Goal: Information Seeking & Learning: Learn about a topic

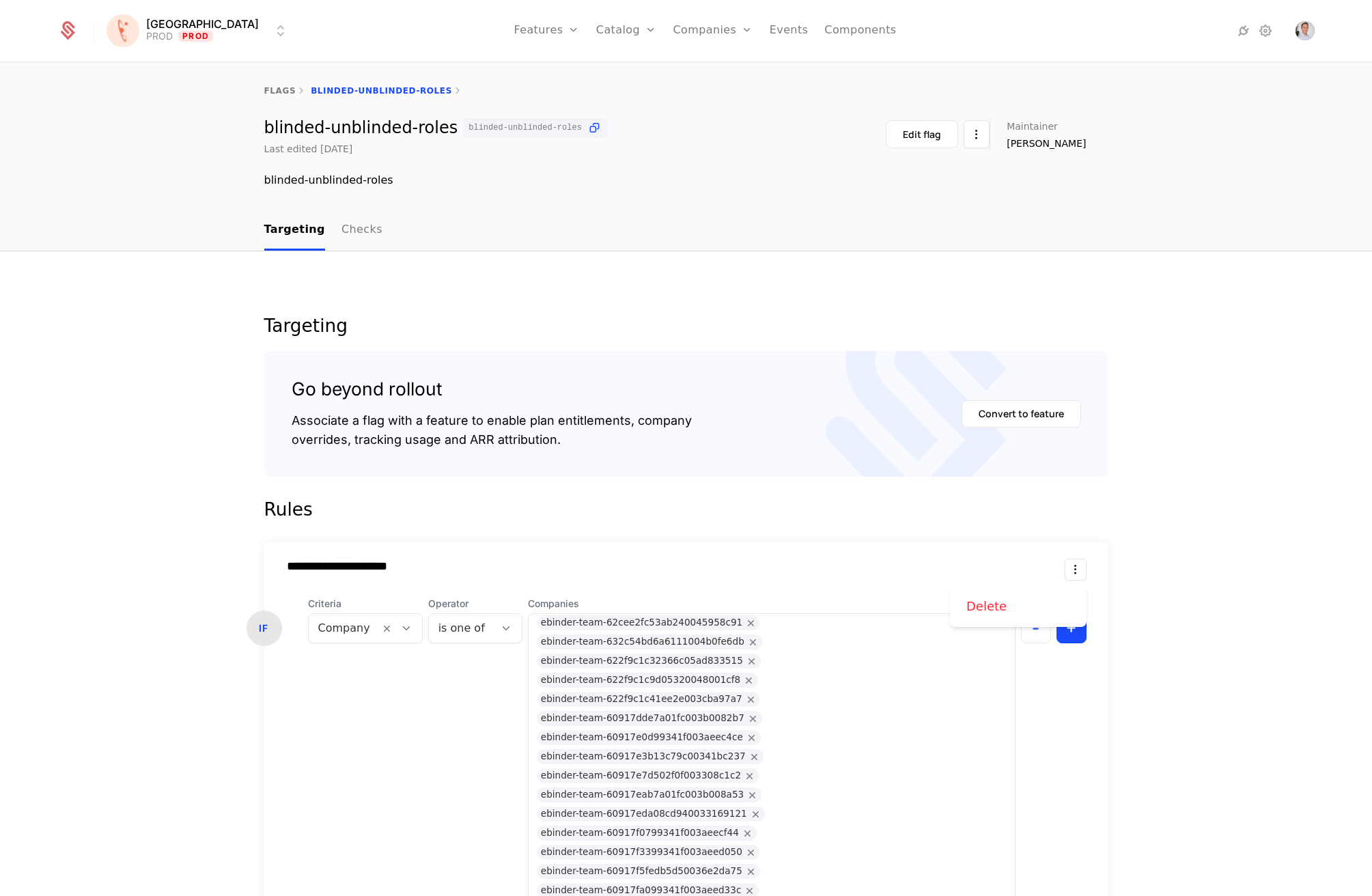
click at [1074, 564] on html "**********" at bounding box center [686, 448] width 1372 height 896
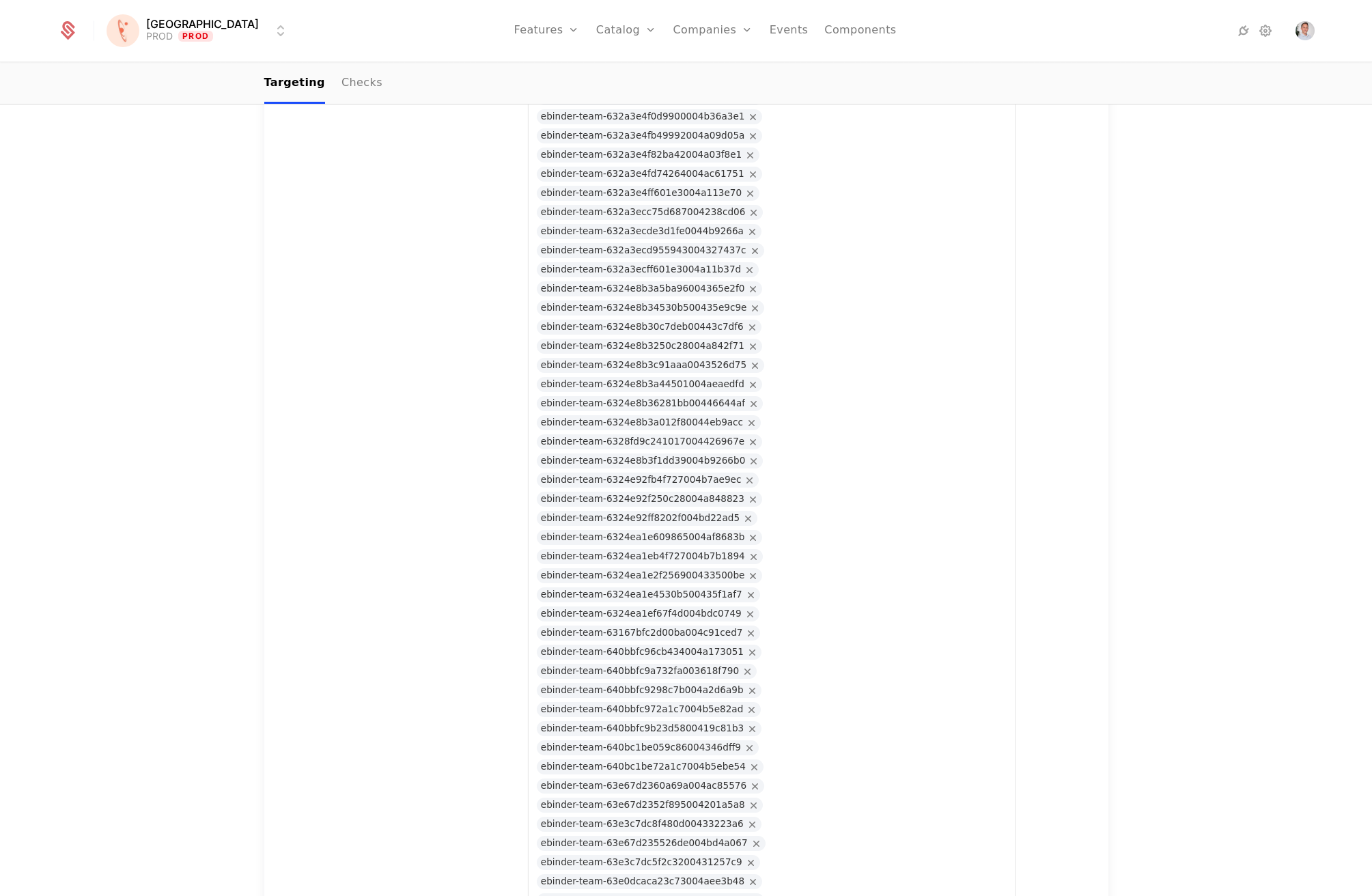
scroll to position [12090, 0]
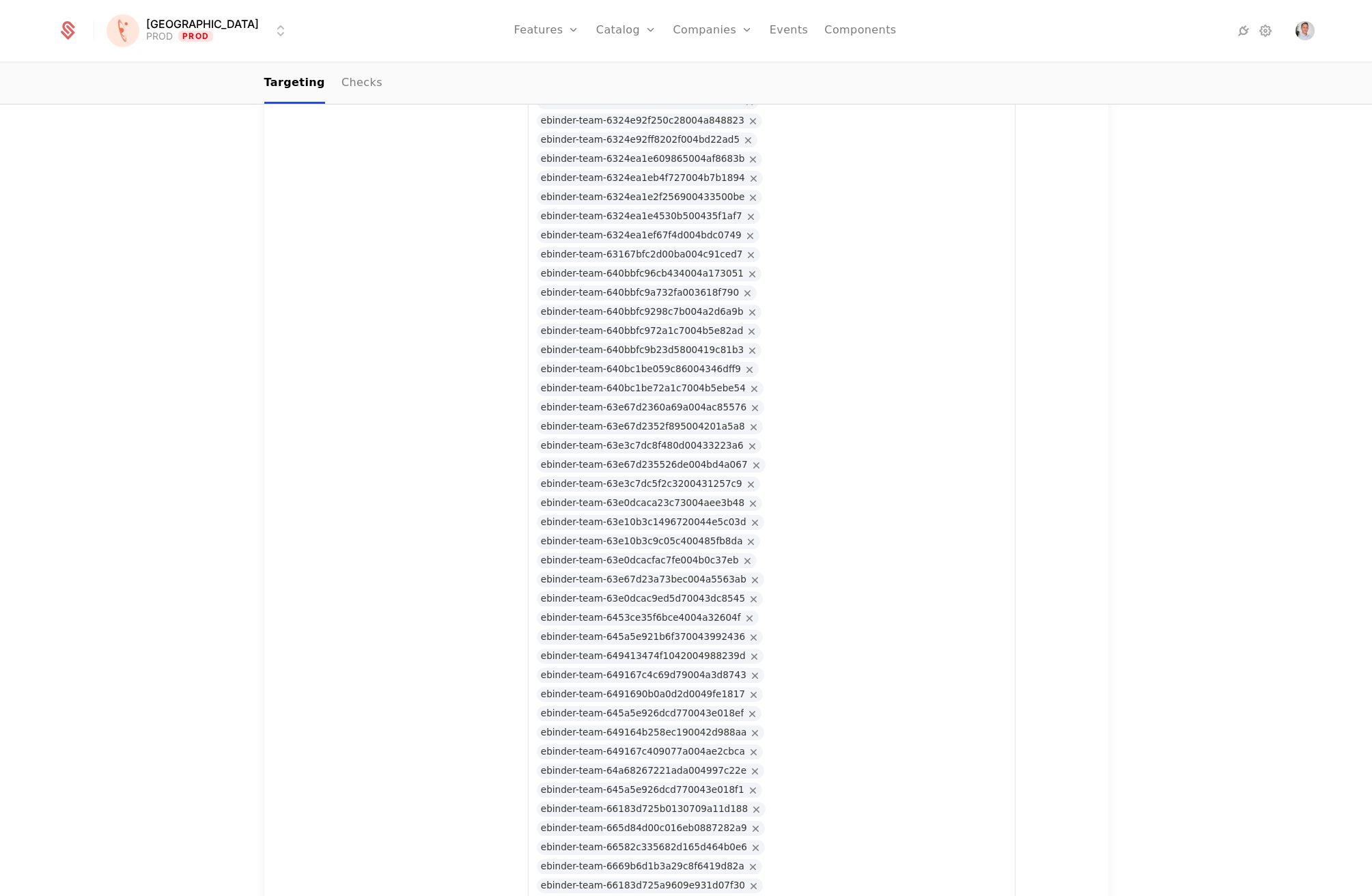
scroll to position [11342, 0]
click at [689, 83] on div "Companies Users" at bounding box center [720, 78] width 95 height 65
click at [690, 68] on link "Companies" at bounding box center [720, 67] width 63 height 11
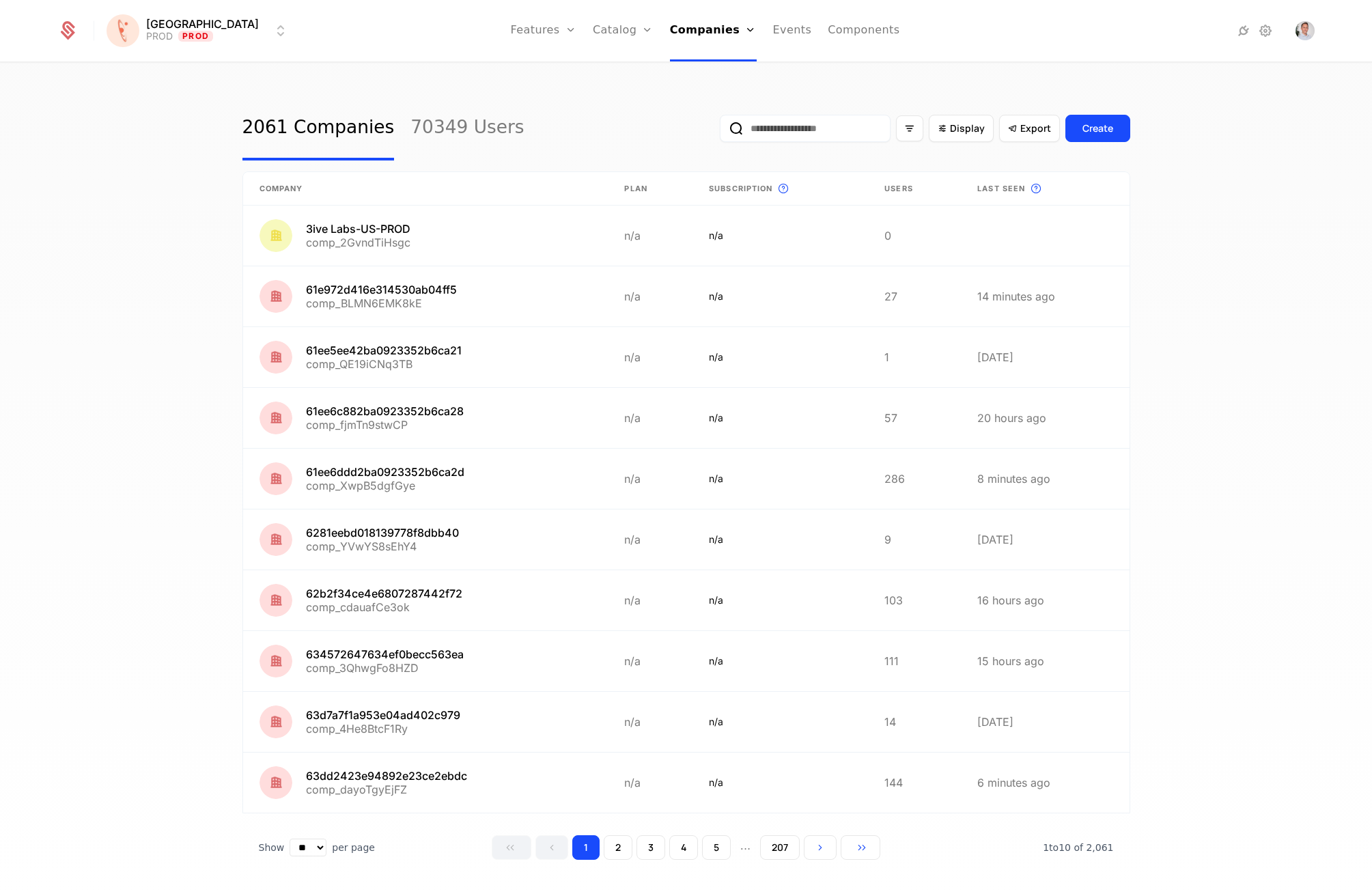
click at [805, 133] on input "email" at bounding box center [805, 128] width 171 height 27
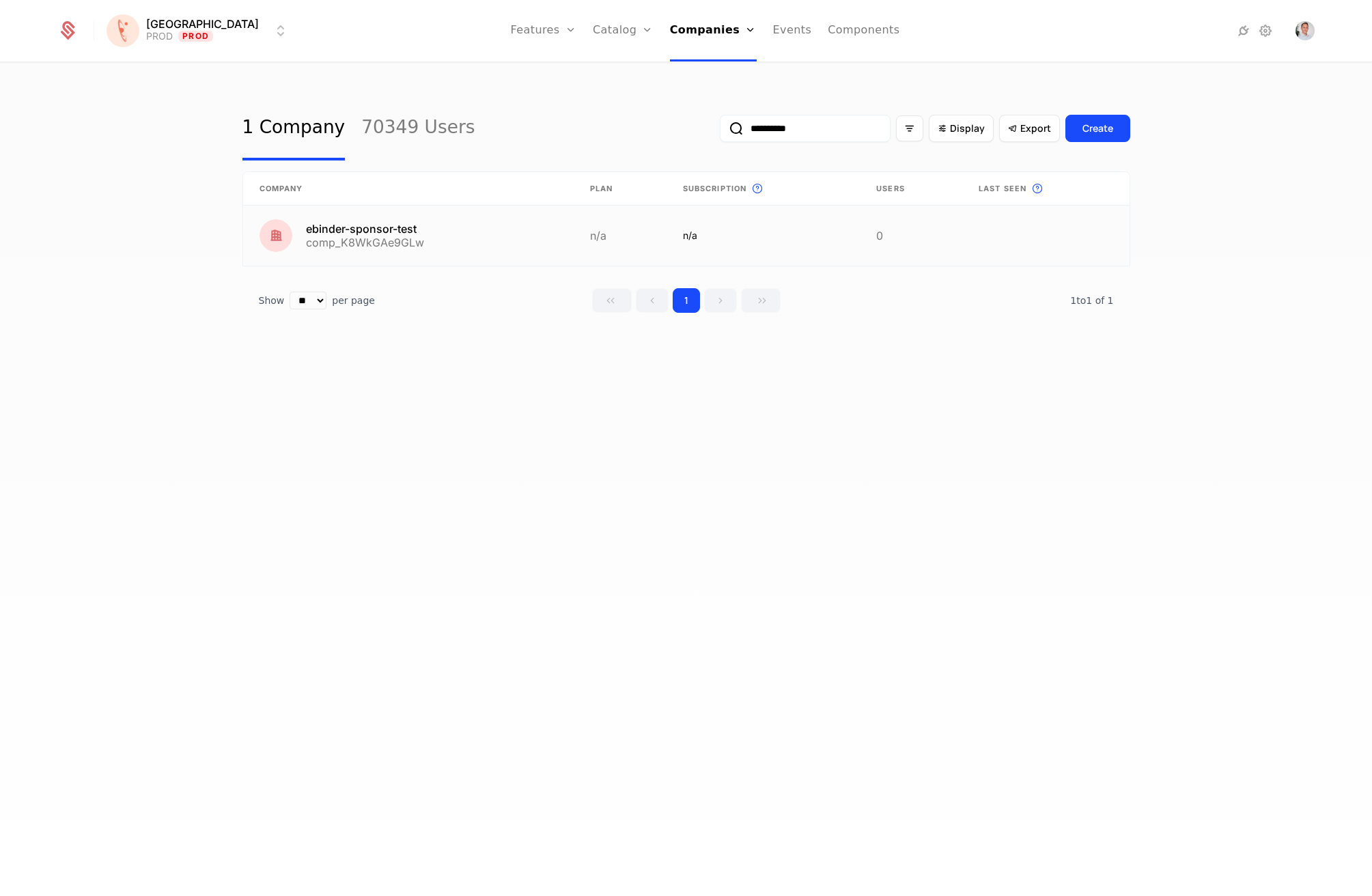
type input "**********"
click at [369, 228] on link at bounding box center [408, 236] width 330 height 60
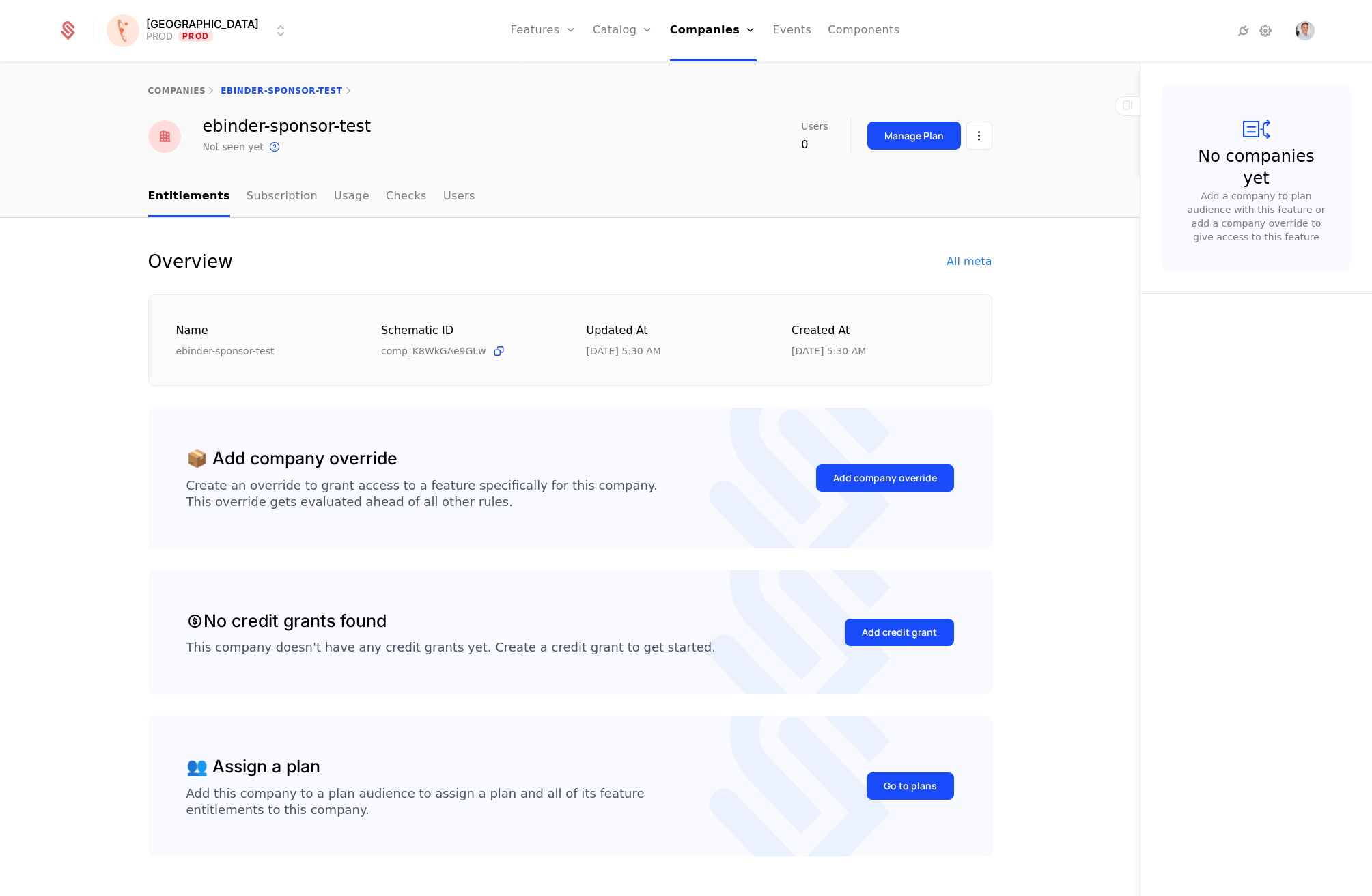
click at [388, 195] on link "Checks" at bounding box center [406, 197] width 41 height 41
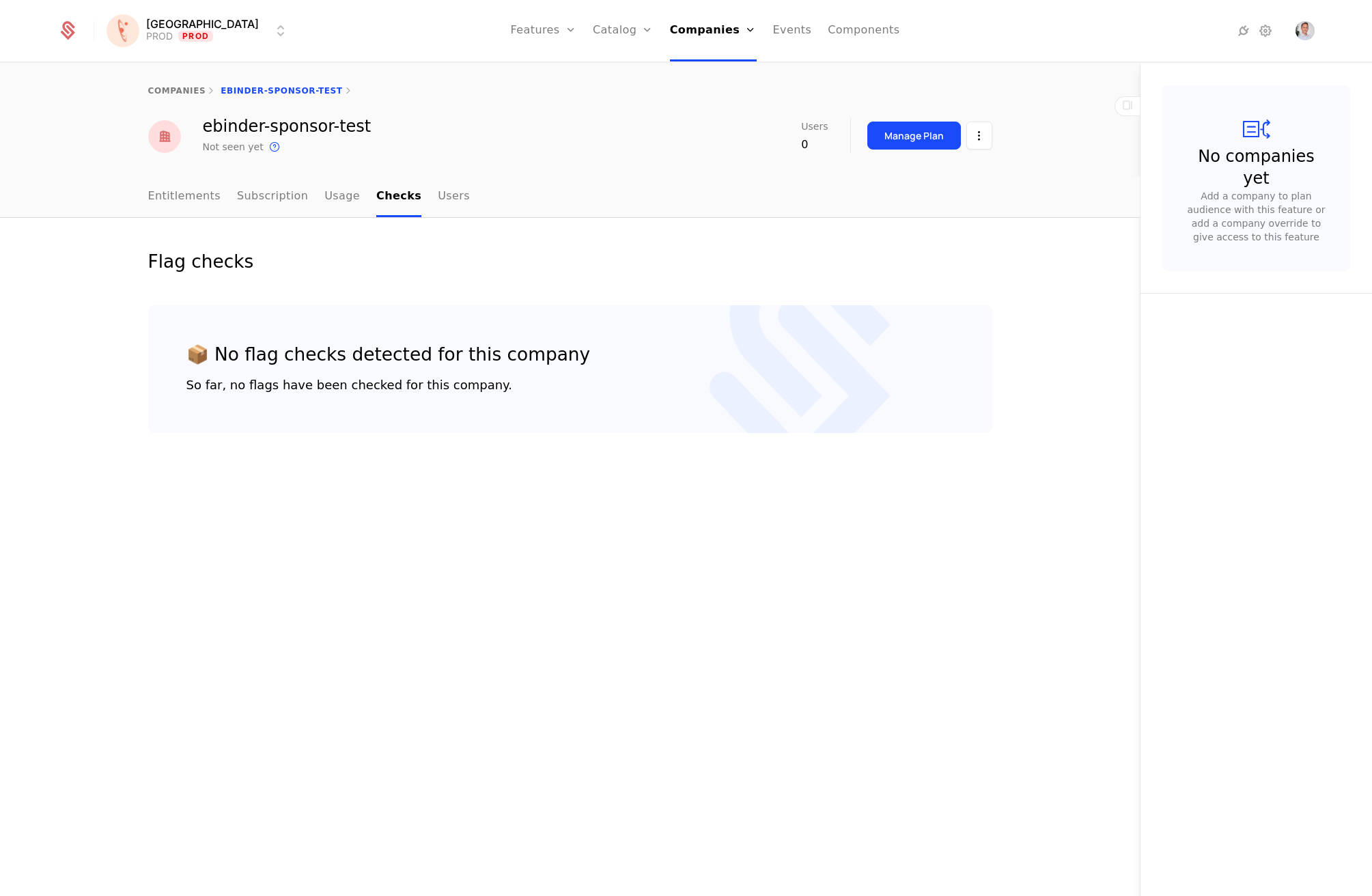
click at [459, 195] on nav "Entitlements Subscription Usage Checks Users" at bounding box center [570, 197] width 844 height 41
click at [258, 200] on link "Subscription" at bounding box center [272, 197] width 71 height 41
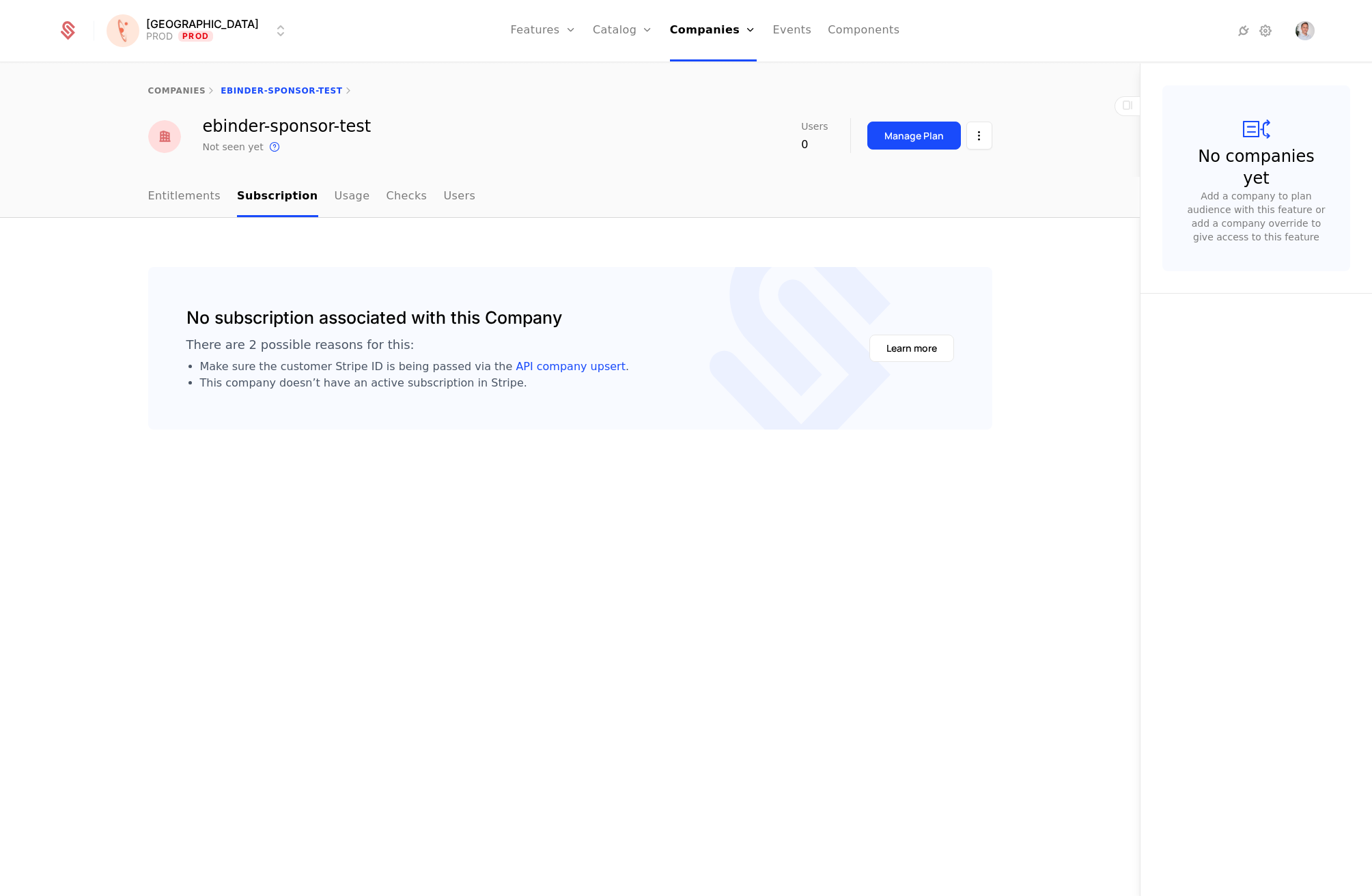
click at [172, 197] on link "Entitlements" at bounding box center [185, 197] width 73 height 41
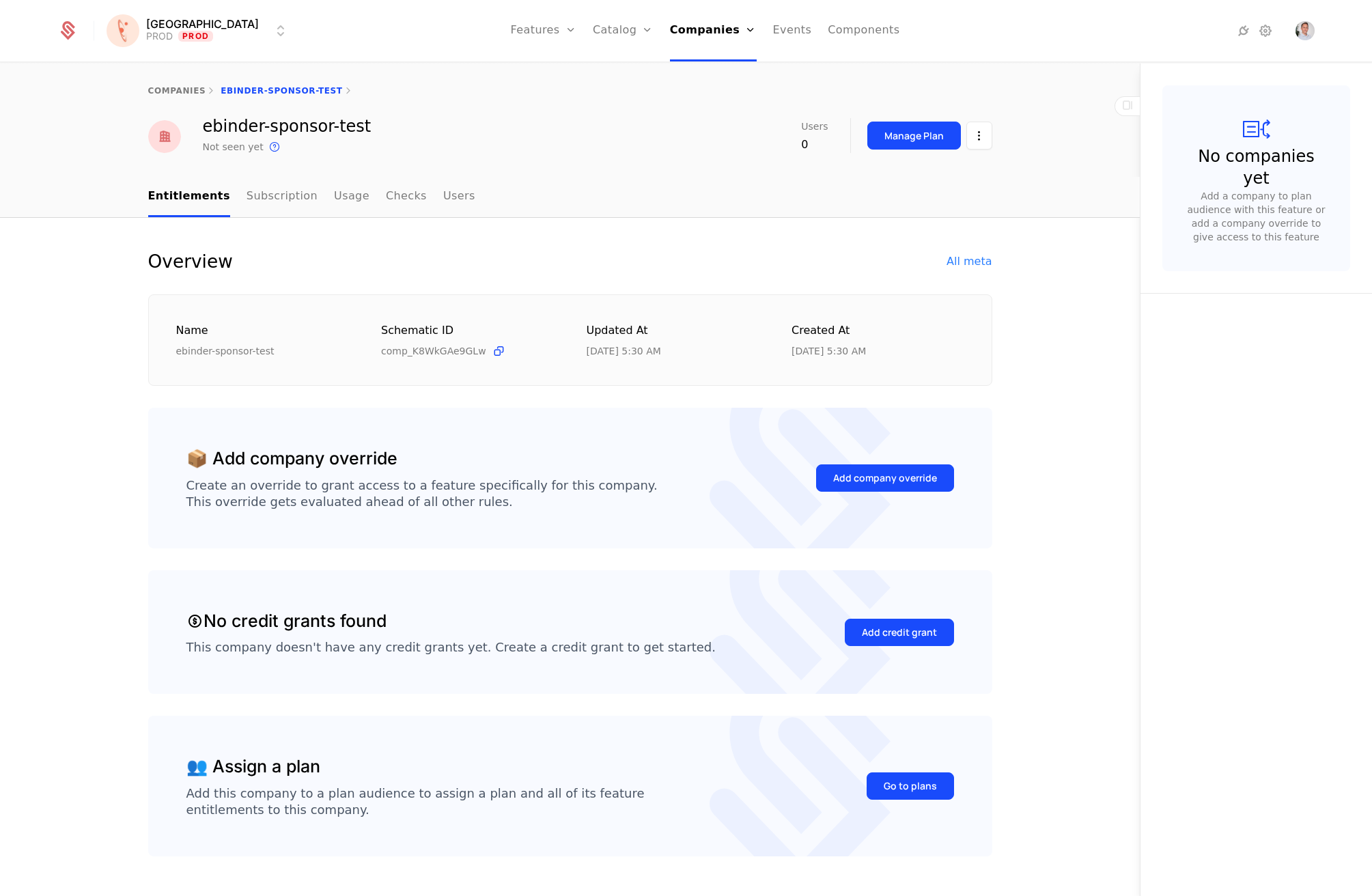
click at [454, 193] on link "Users" at bounding box center [459, 197] width 32 height 41
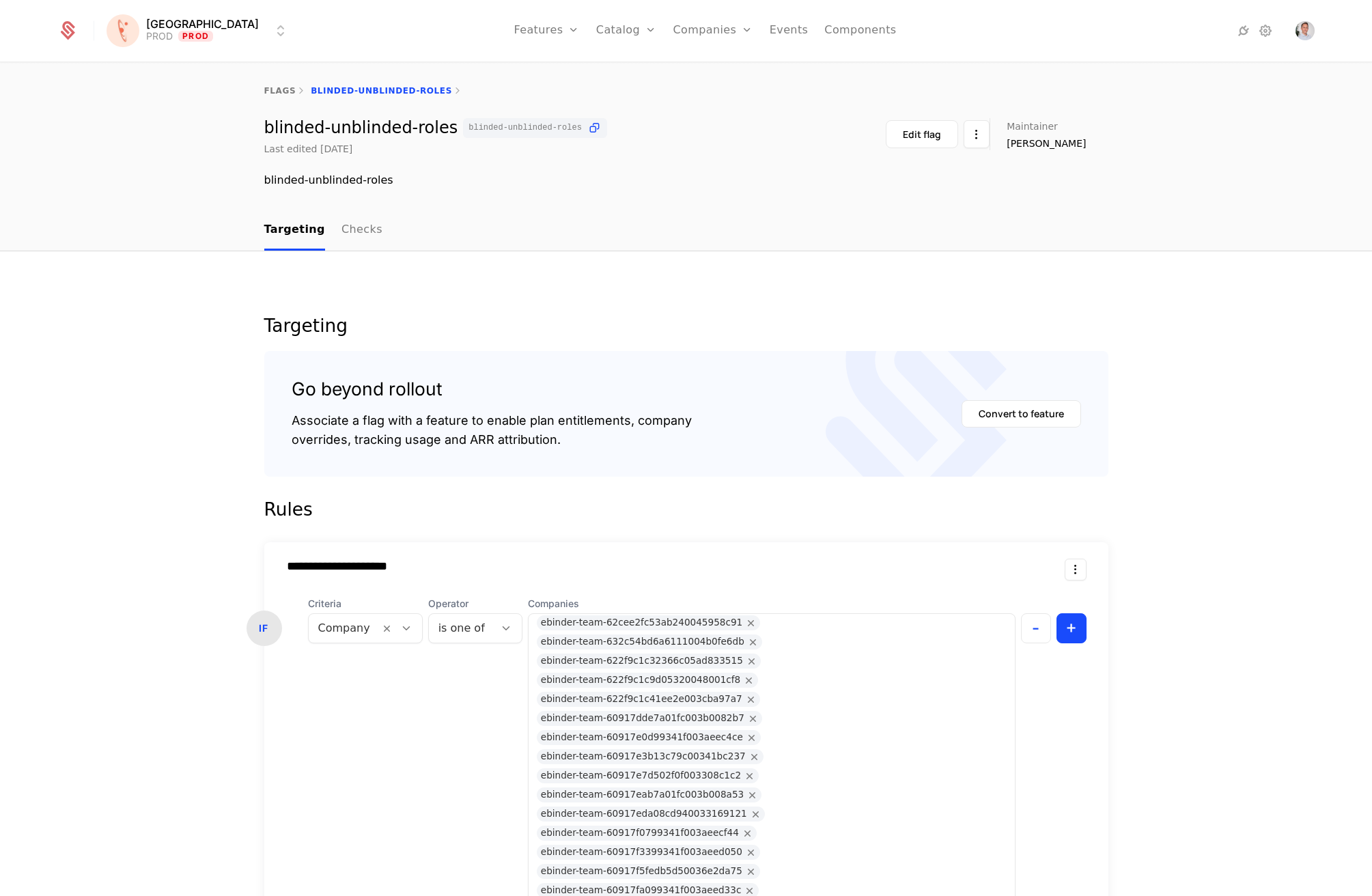
click at [371, 243] on link "Checks" at bounding box center [361, 230] width 41 height 41
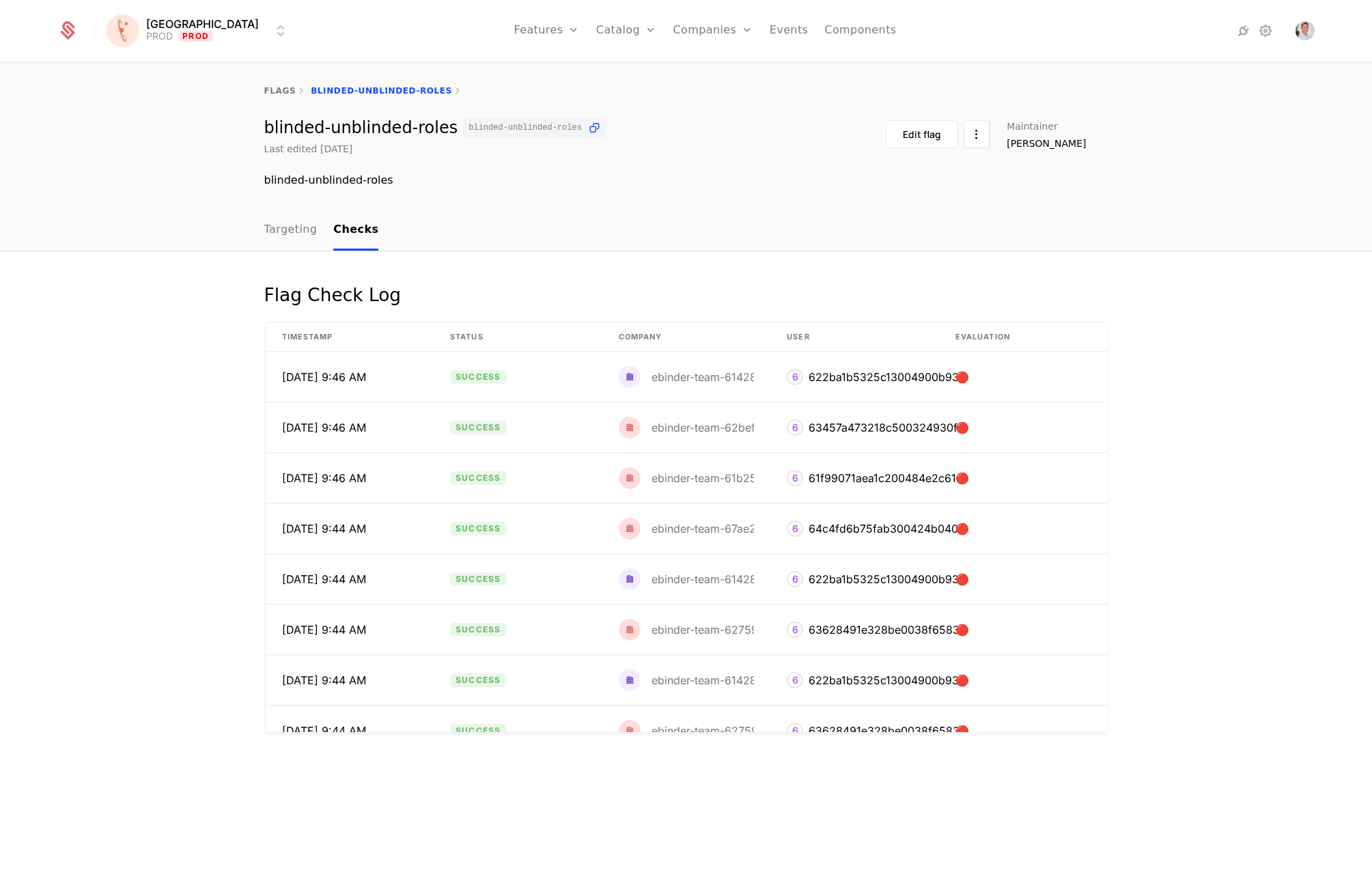
click at [309, 229] on link "Targeting" at bounding box center [290, 230] width 53 height 41
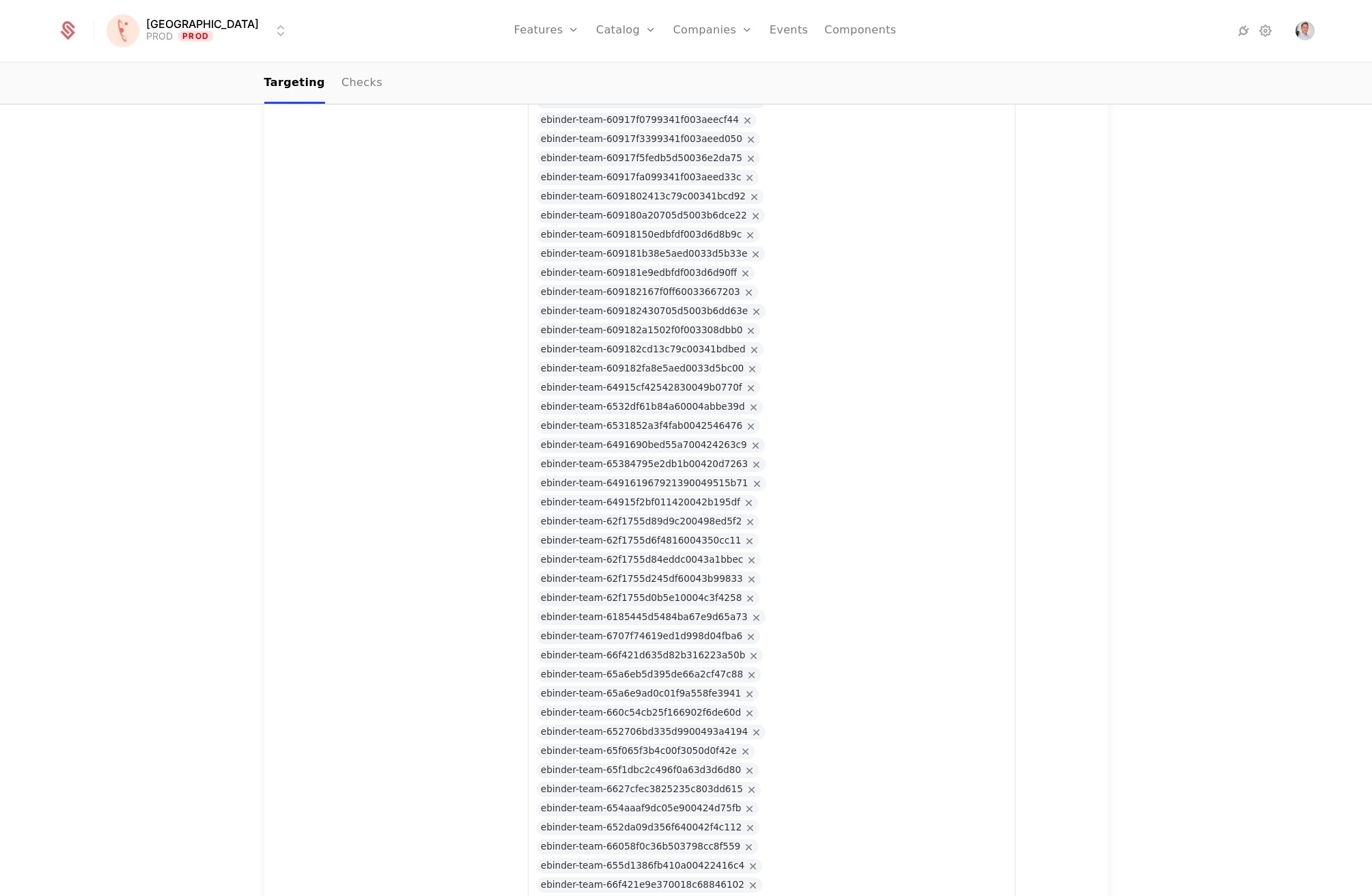
scroll to position [151, 0]
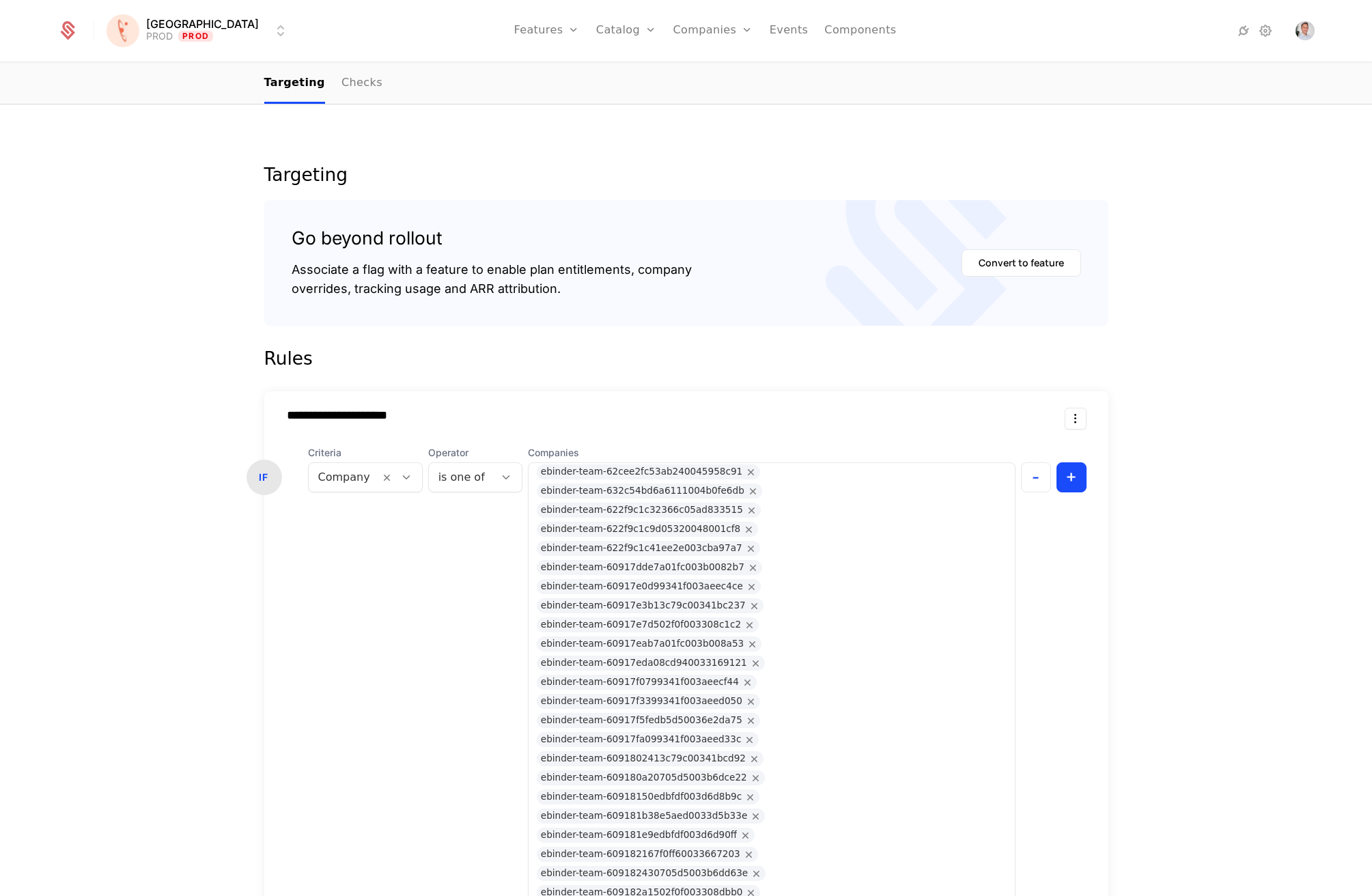
click at [703, 65] on link "Companies" at bounding box center [720, 67] width 63 height 11
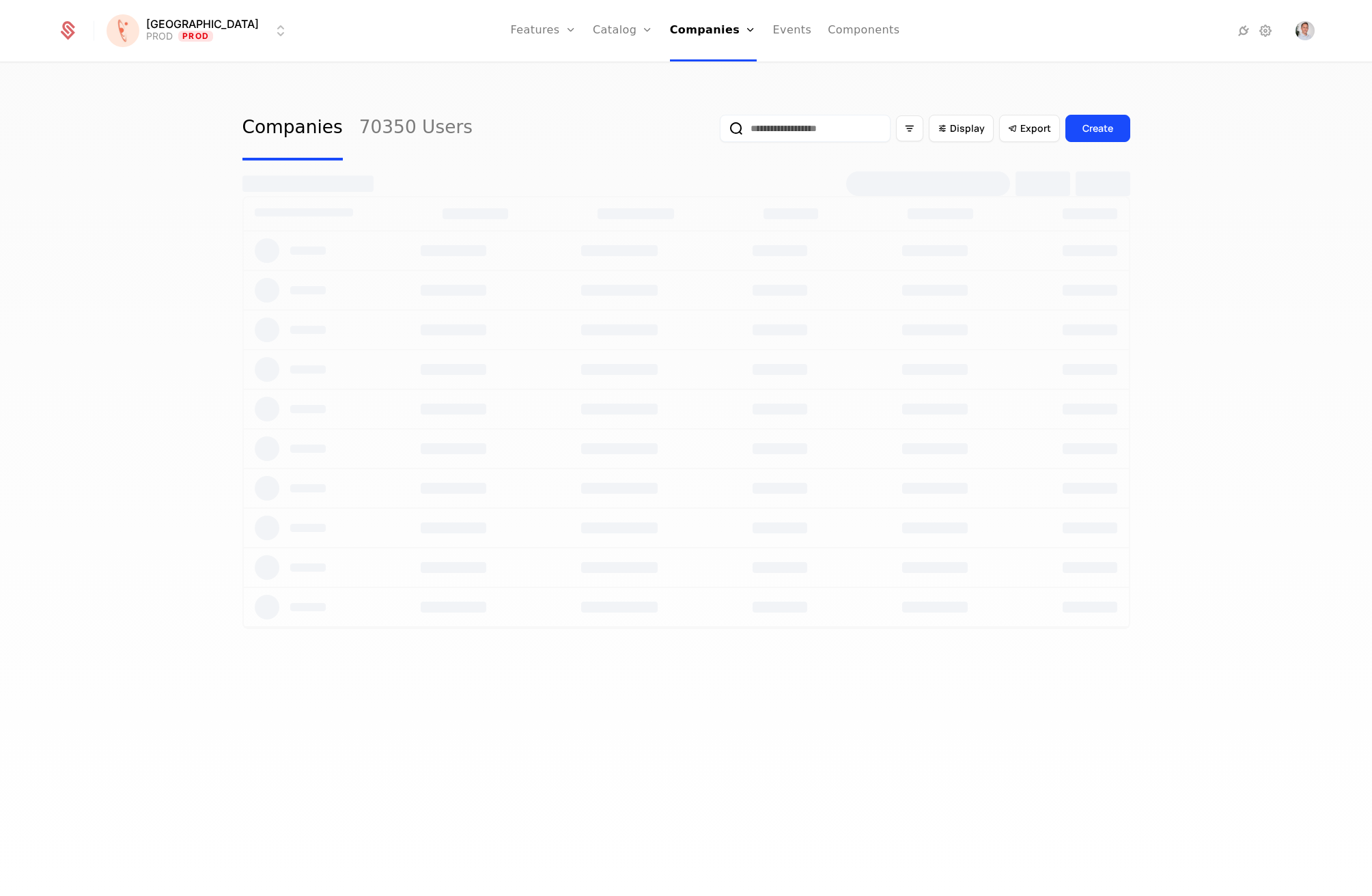
click at [836, 123] on input "email" at bounding box center [805, 128] width 171 height 27
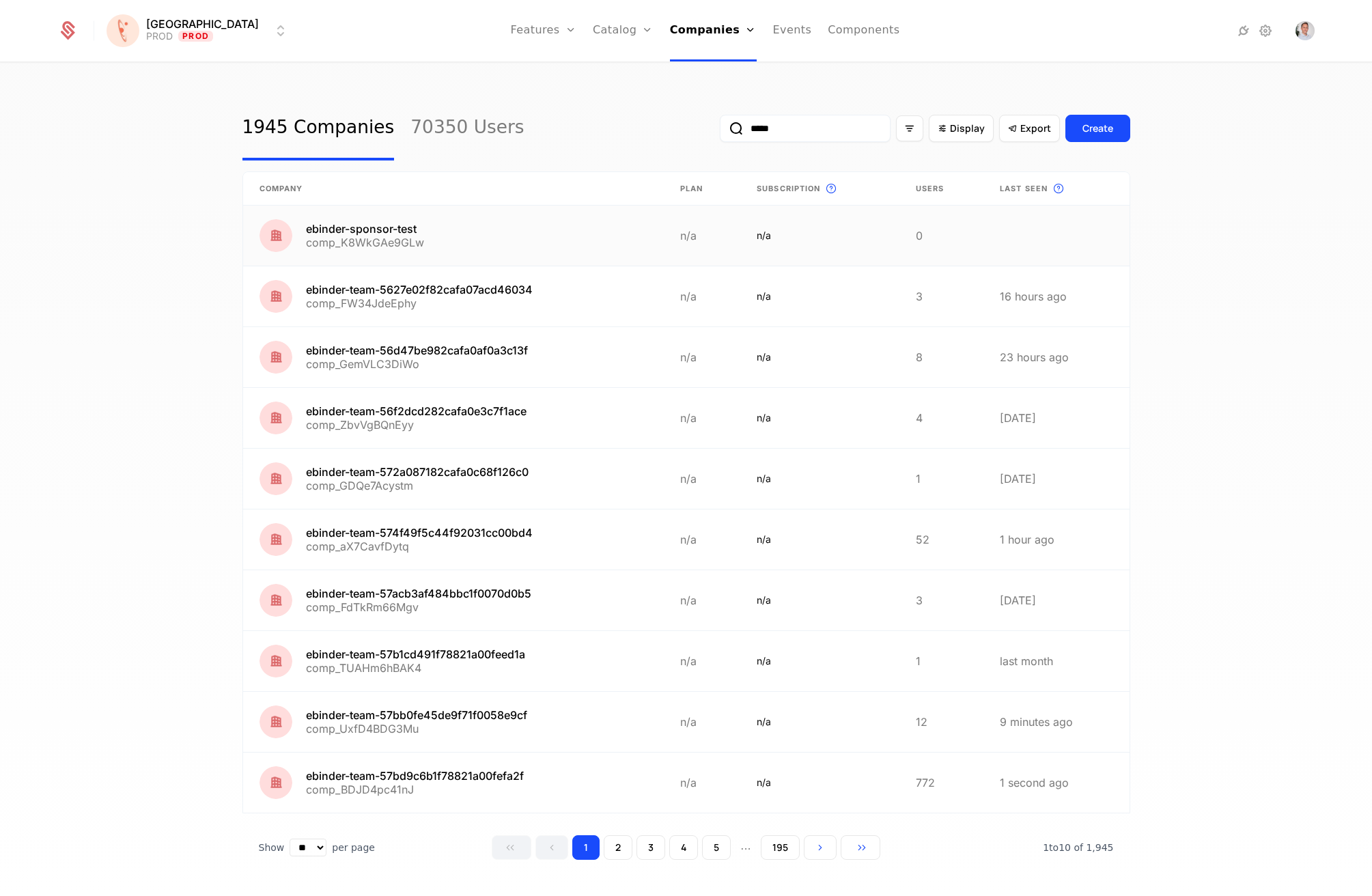
type input "*****"
click at [427, 228] on link at bounding box center [454, 236] width 422 height 60
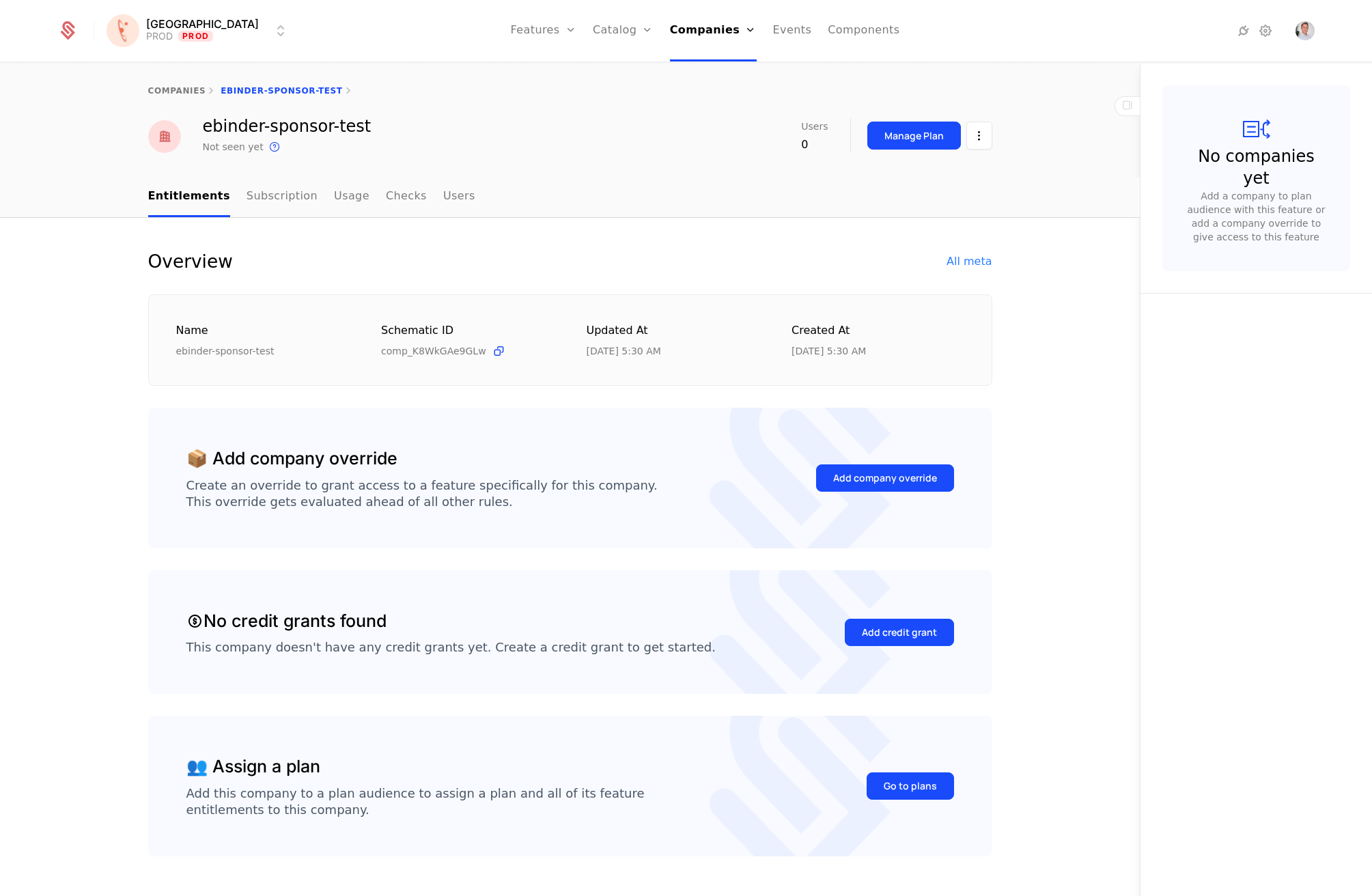
click at [971, 259] on div "All meta" at bounding box center [969, 261] width 45 height 17
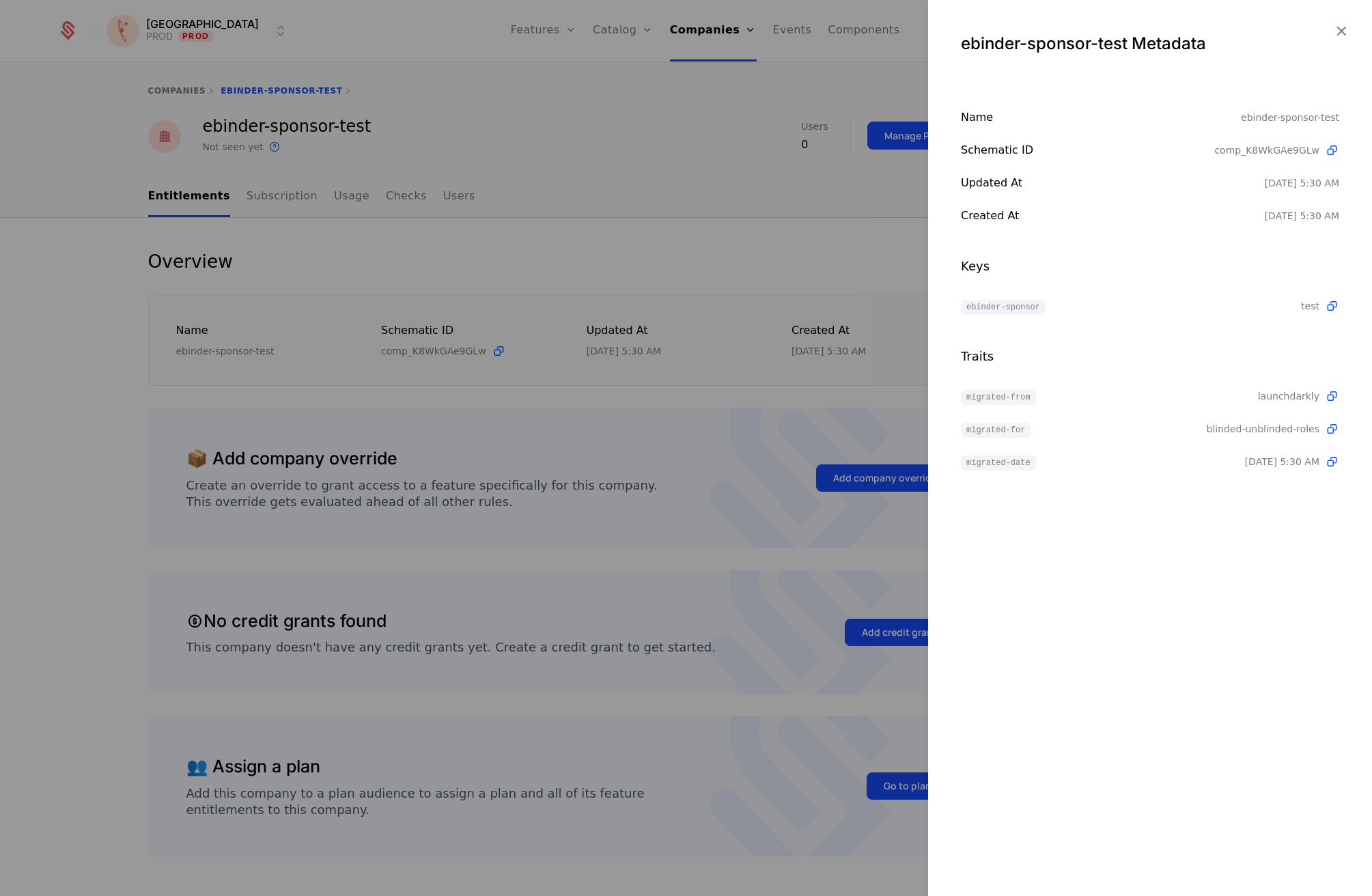
click at [1340, 25] on icon "button" at bounding box center [1341, 30] width 18 height 18
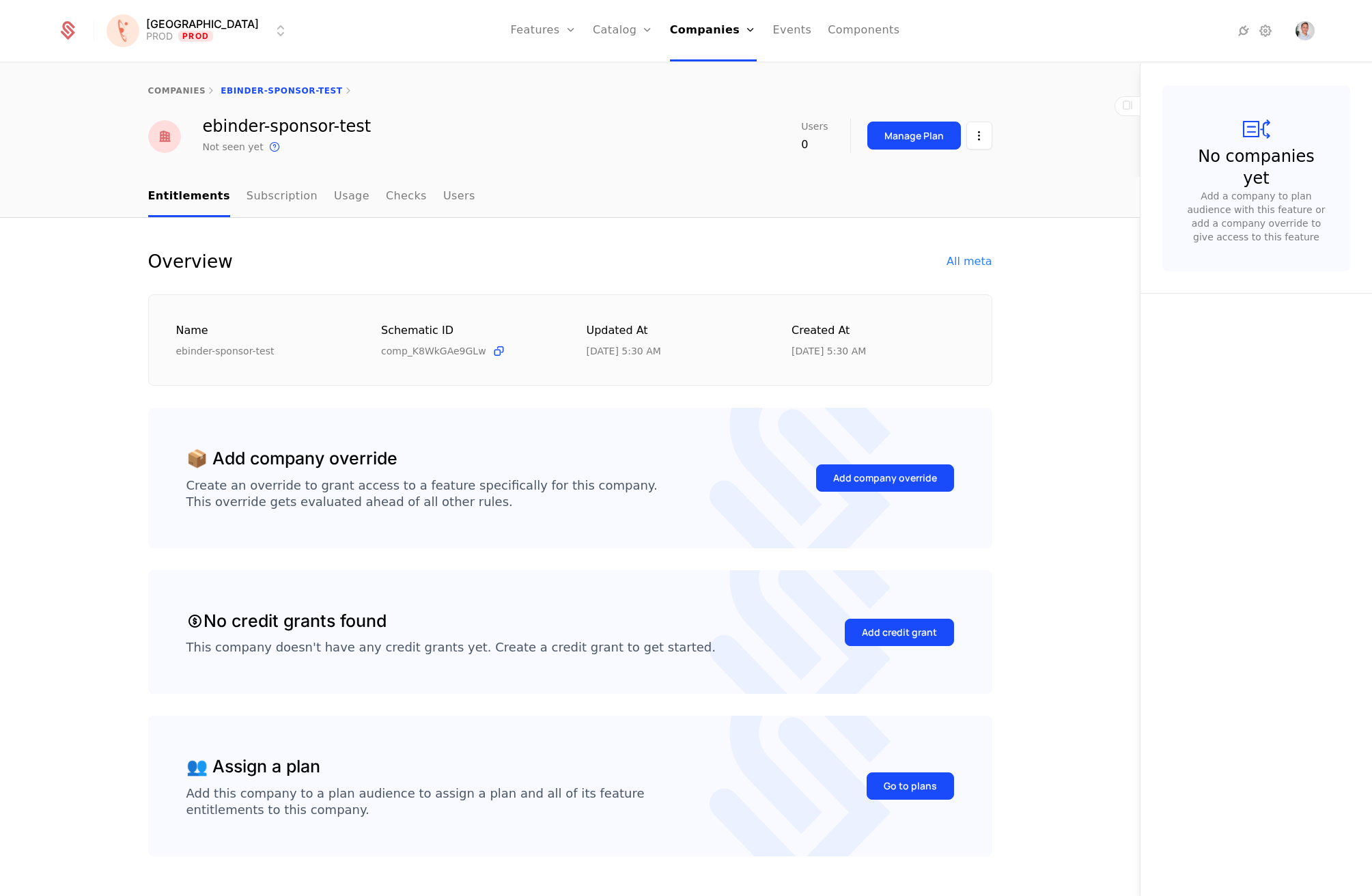
click at [75, 228] on div "Overview All meta Name ebinder-sponsor-test Schematic ID comp_K8WkGAe9GLw Updat…" at bounding box center [570, 575] width 1140 height 715
click at [964, 259] on div "All meta" at bounding box center [969, 261] width 45 height 17
click at [838, 26] on link "Components" at bounding box center [863, 30] width 72 height 61
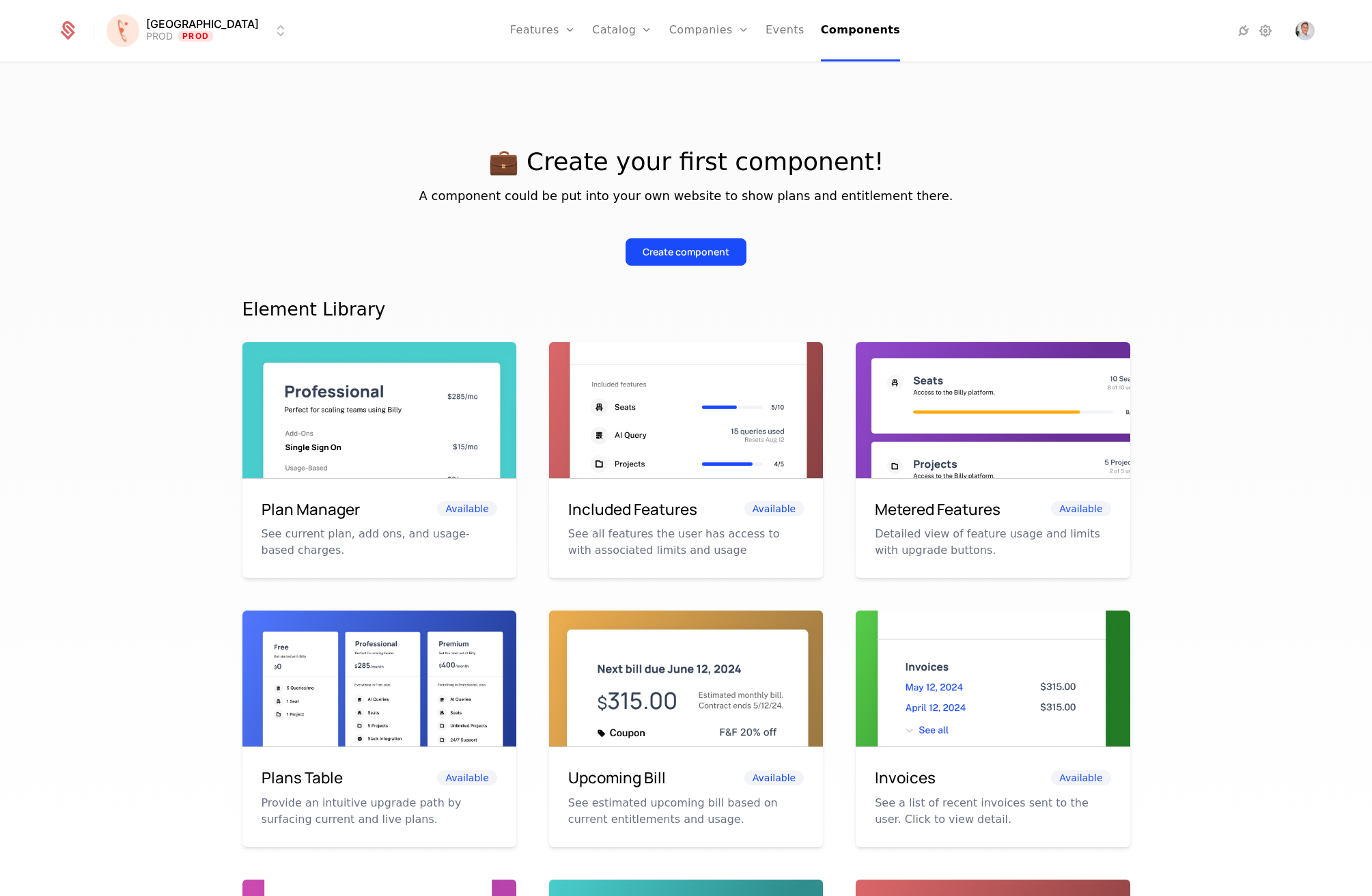
click at [766, 23] on link "Events" at bounding box center [785, 30] width 39 height 61
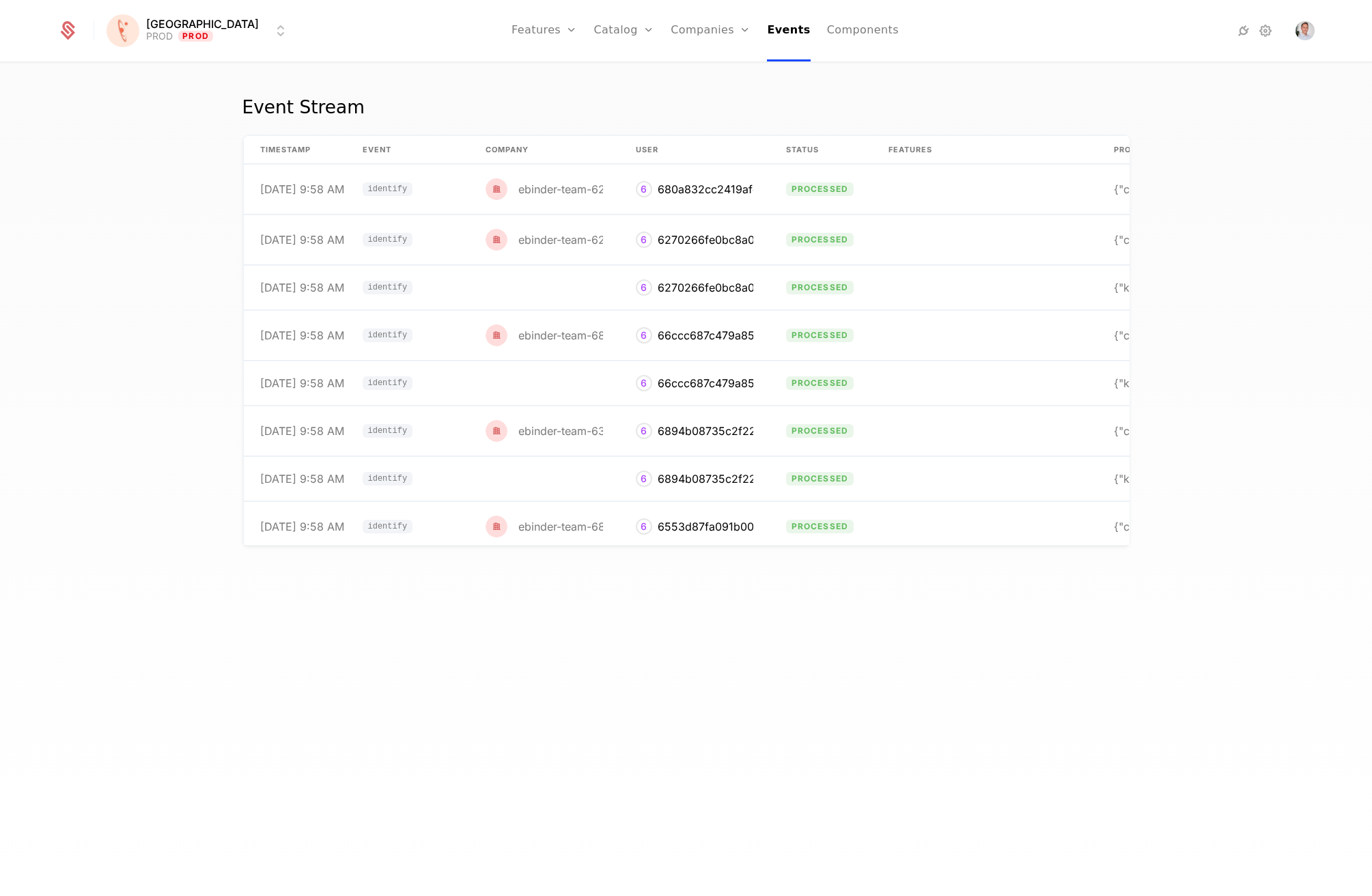
click at [597, 17] on link "Catalog" at bounding box center [625, 30] width 60 height 61
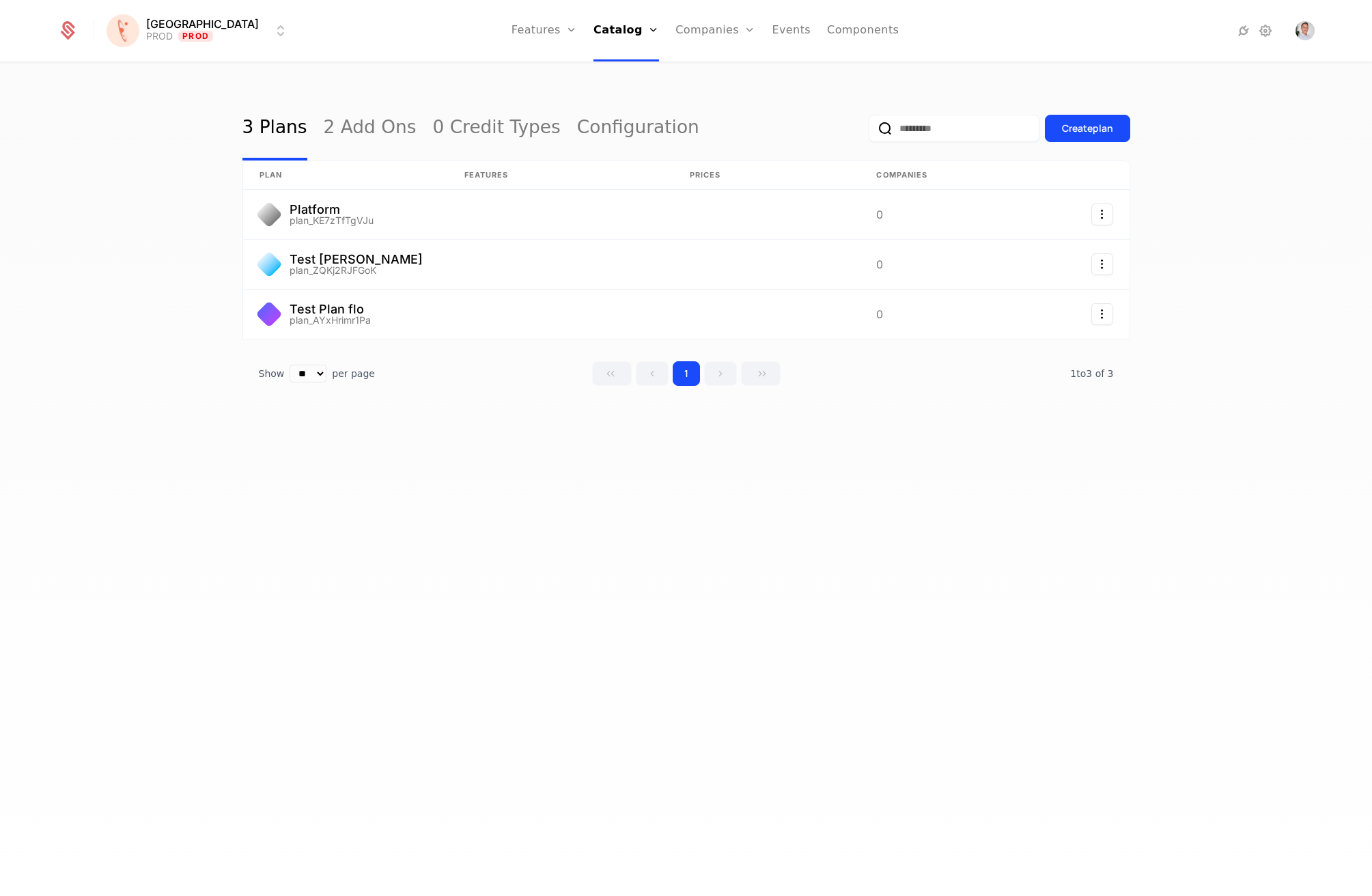
click at [532, 33] on link "Features" at bounding box center [544, 30] width 65 height 61
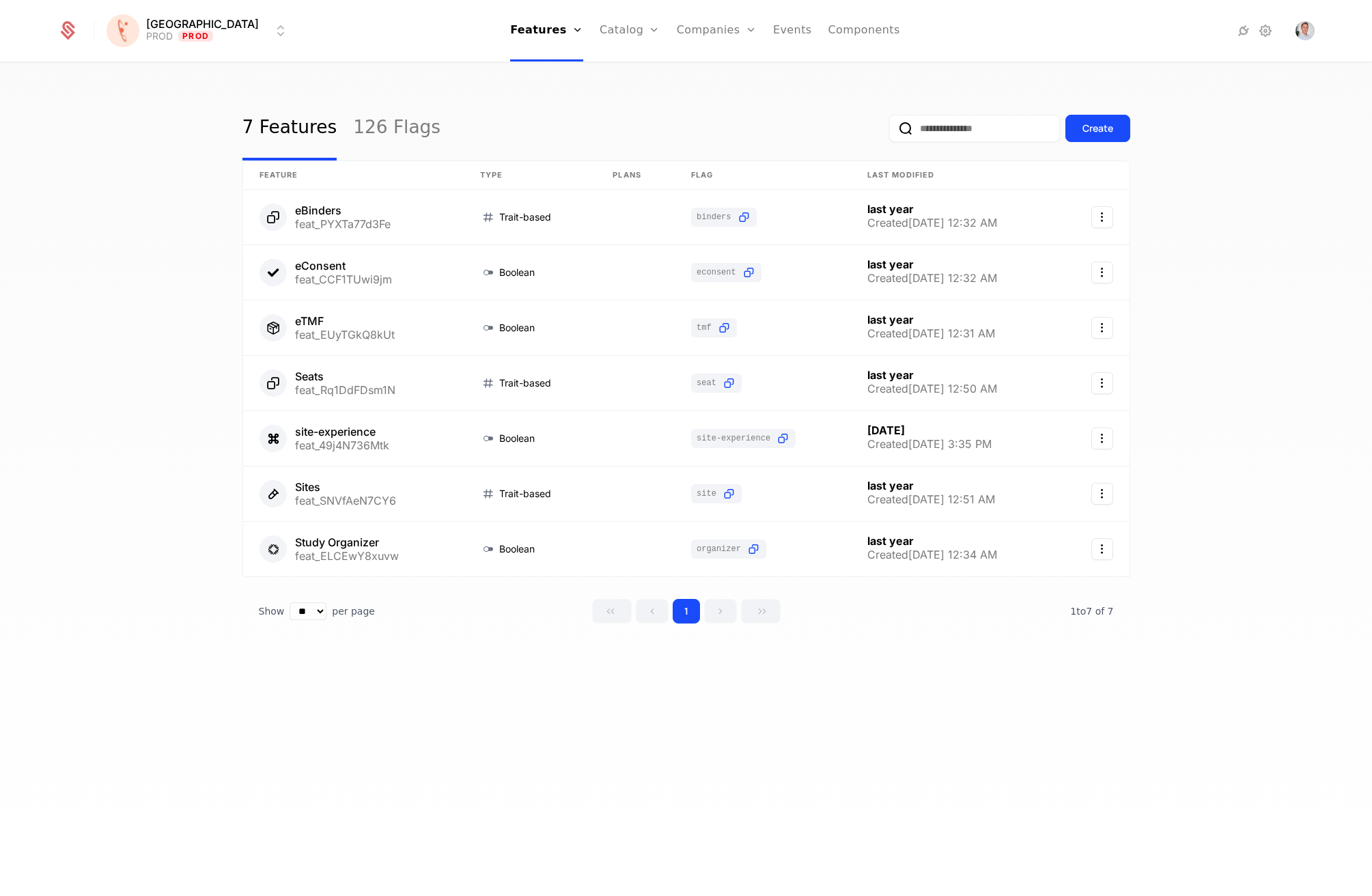
click at [532, 94] on link "Flags" at bounding box center [558, 89] width 63 height 11
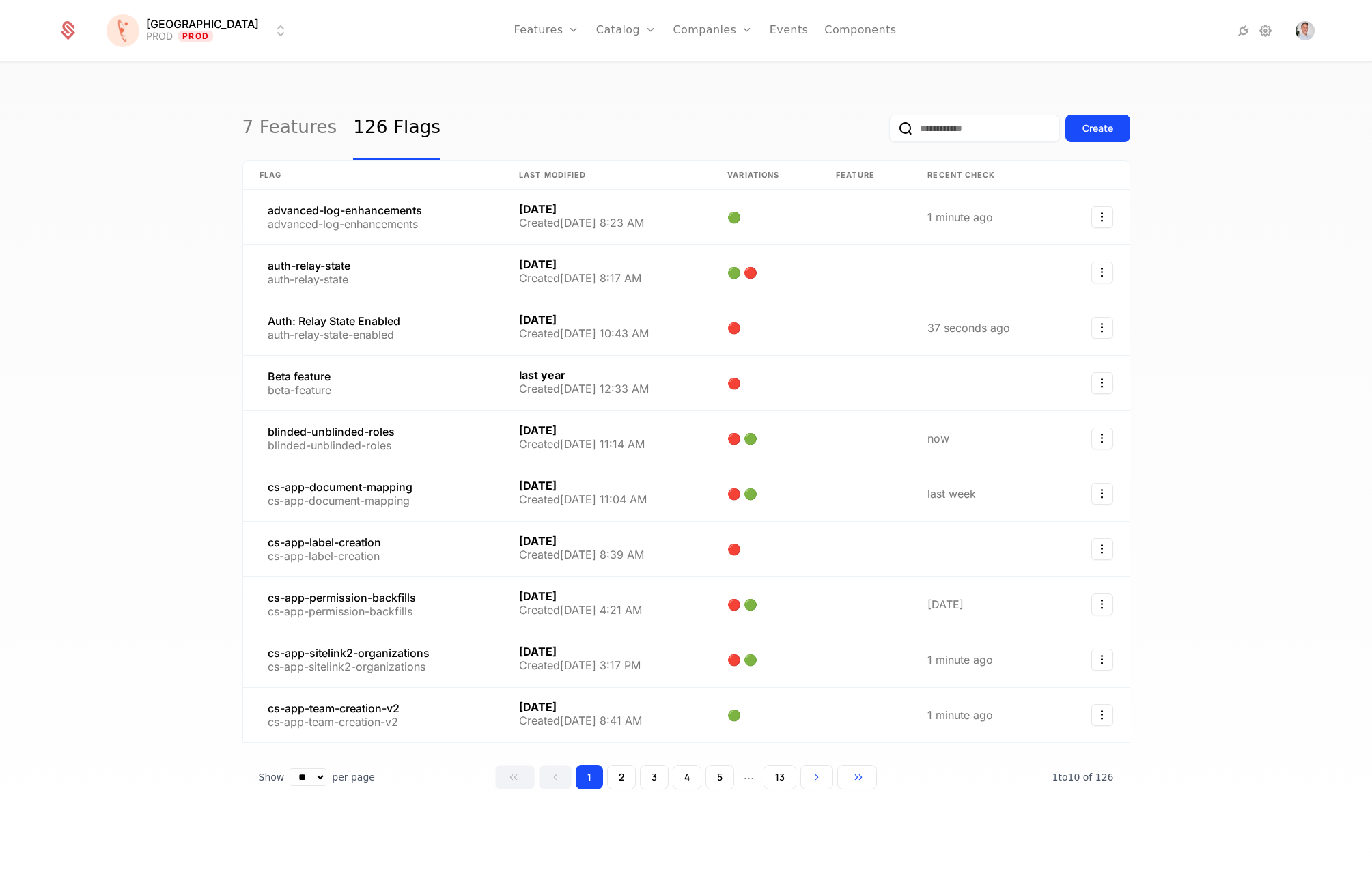
click at [689, 72] on link "Companies" at bounding box center [720, 67] width 63 height 11
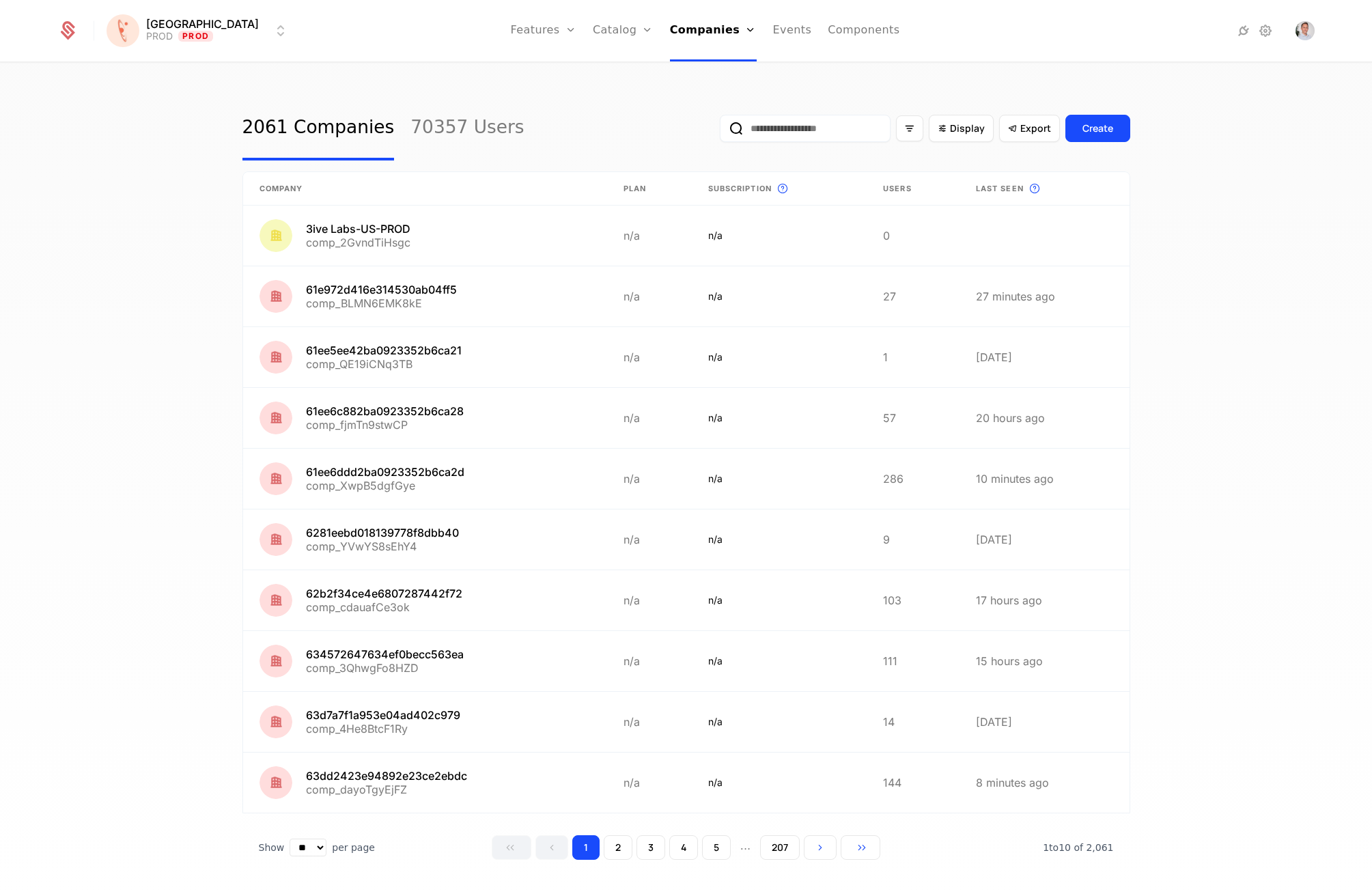
click at [820, 136] on input "email" at bounding box center [805, 128] width 171 height 27
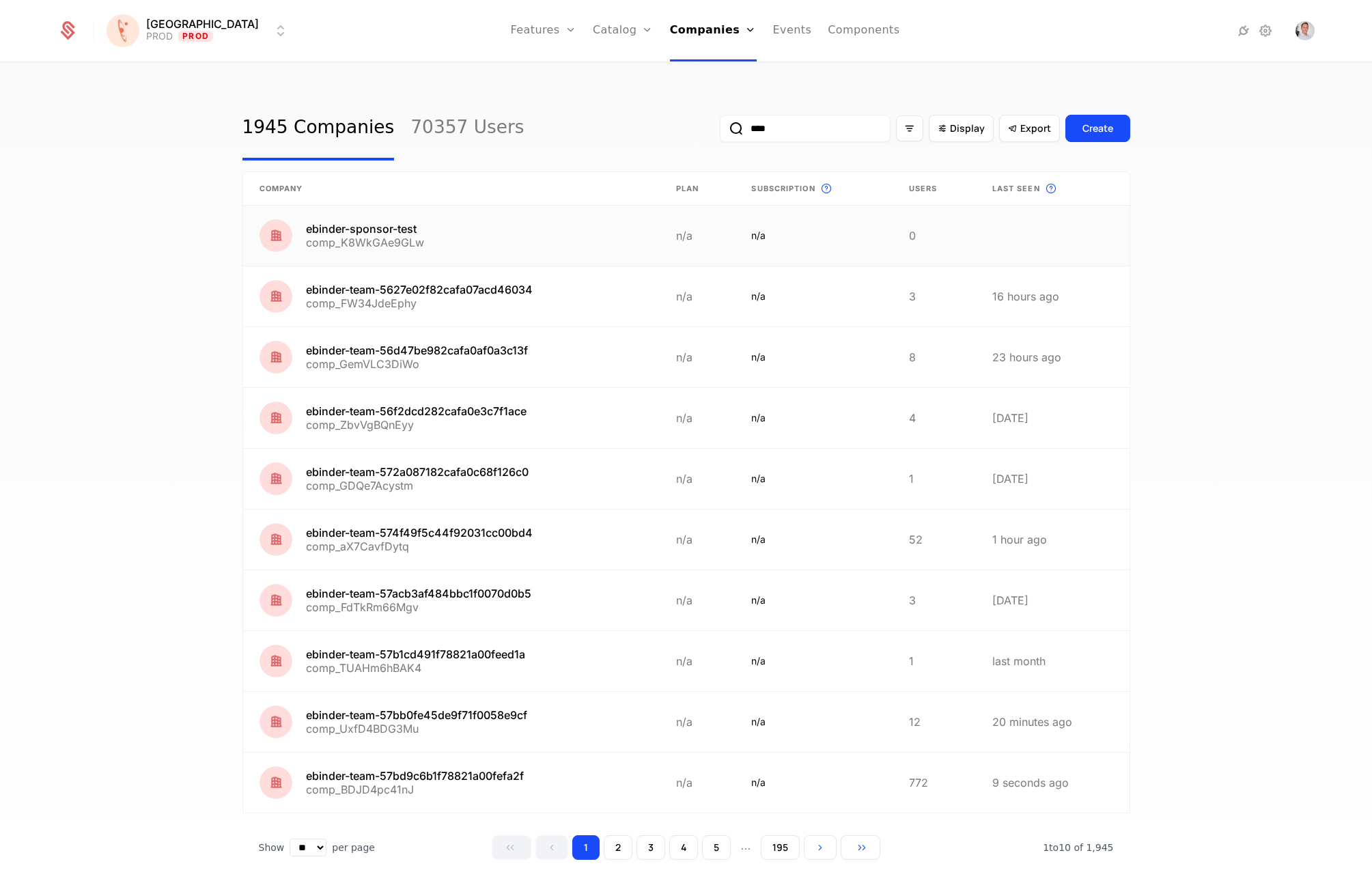
type input "****"
click at [384, 215] on link at bounding box center [452, 236] width 417 height 60
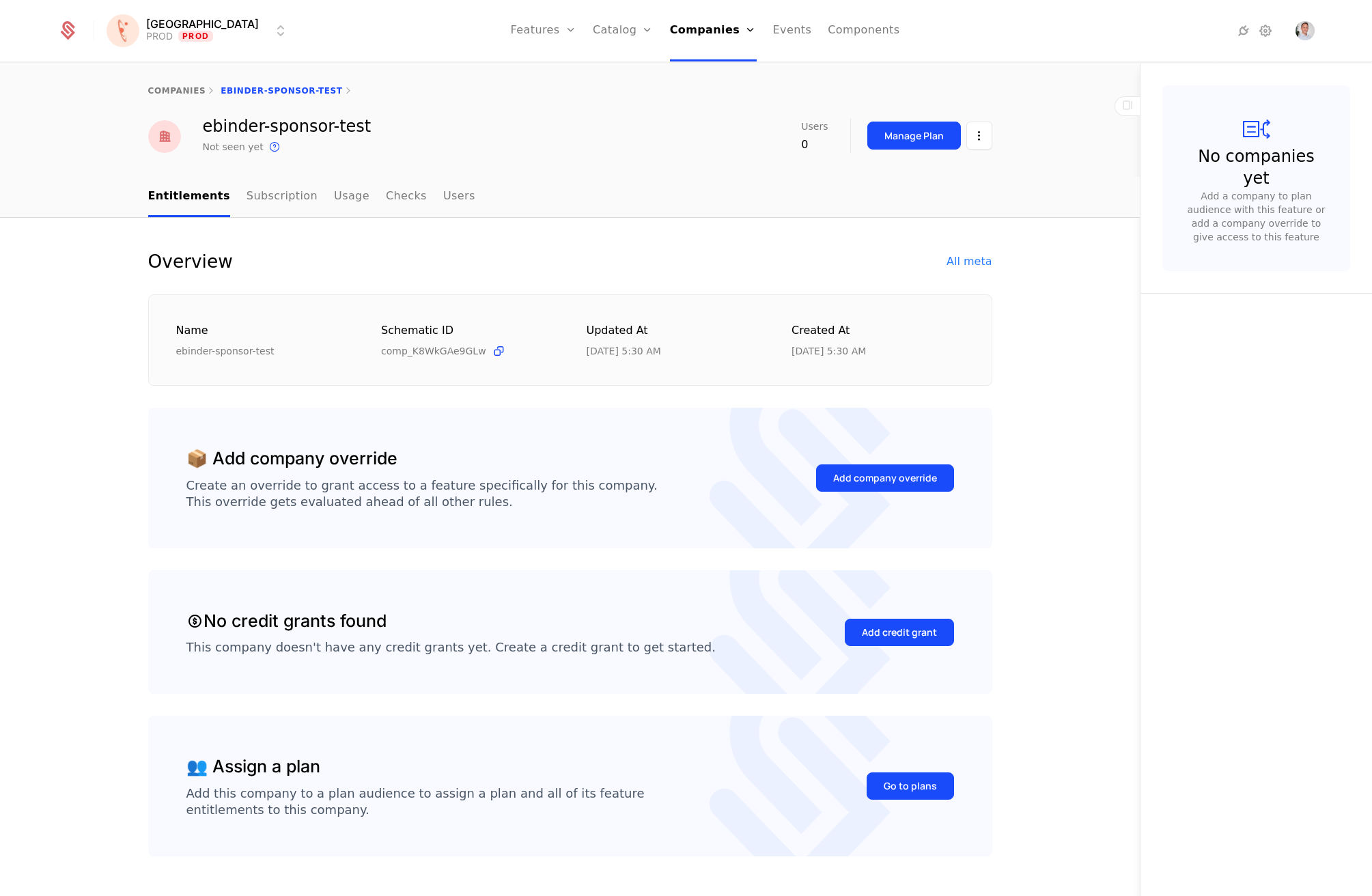
click at [975, 251] on div "Overview All meta" at bounding box center [570, 261] width 844 height 21
click at [973, 263] on div "All meta" at bounding box center [969, 261] width 45 height 17
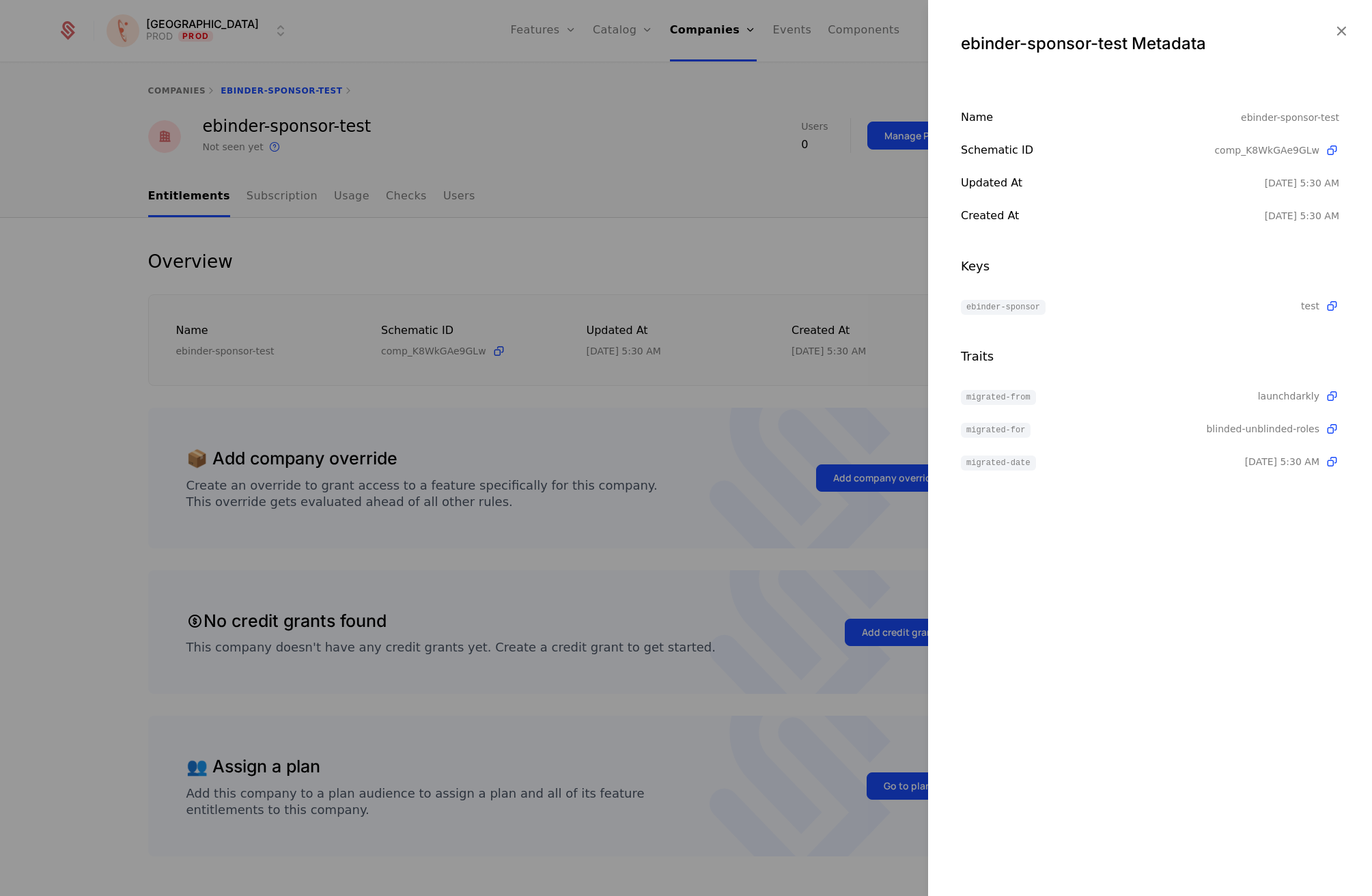
click at [1020, 311] on span "ebinder-sponsor" at bounding box center [1004, 307] width 84 height 15
click at [505, 134] on div at bounding box center [686, 448] width 1372 height 896
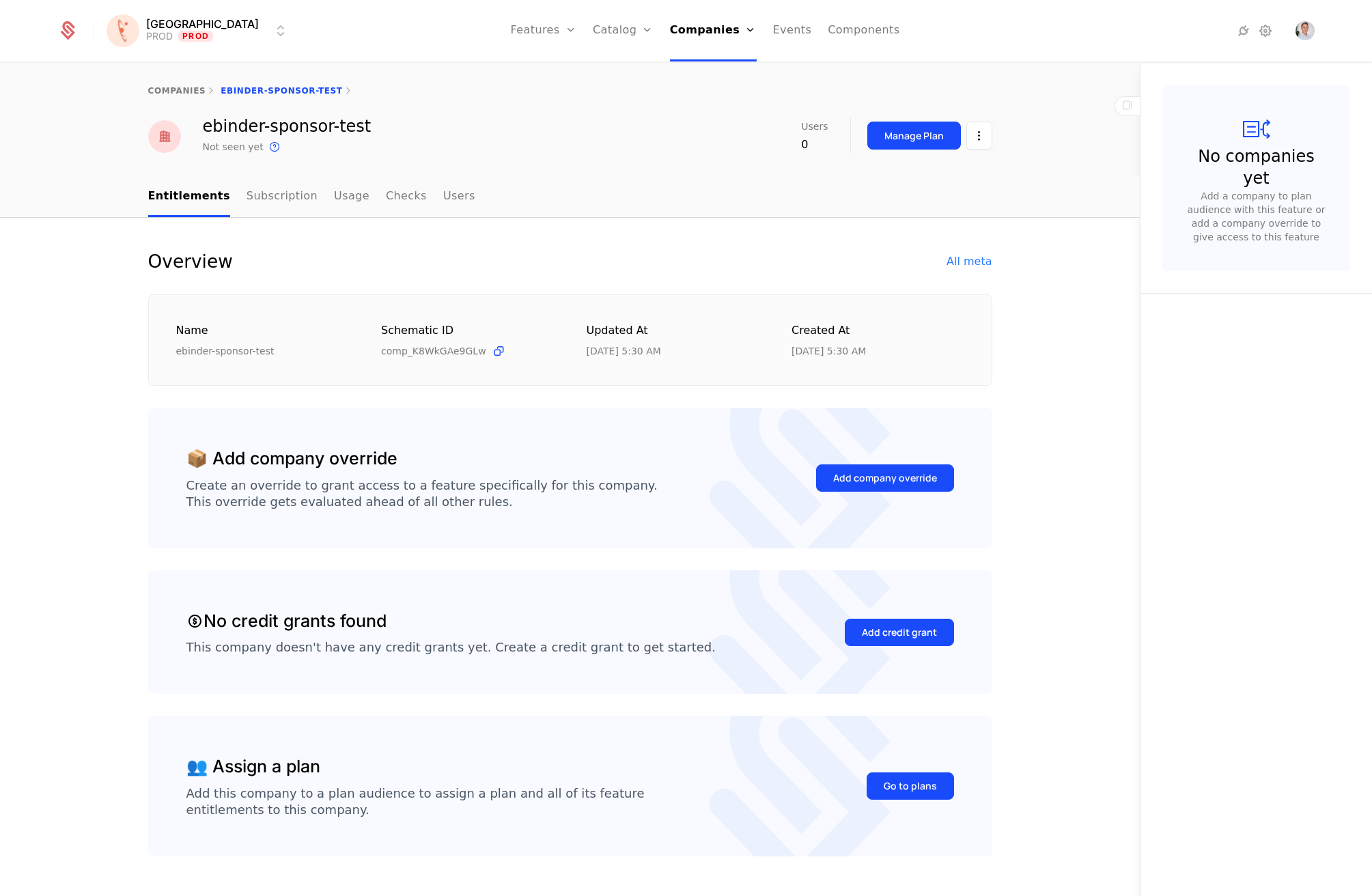
click at [1255, 35] on div at bounding box center [1197, 30] width 152 height 17
click at [1273, 26] on icon at bounding box center [1265, 30] width 17 height 17
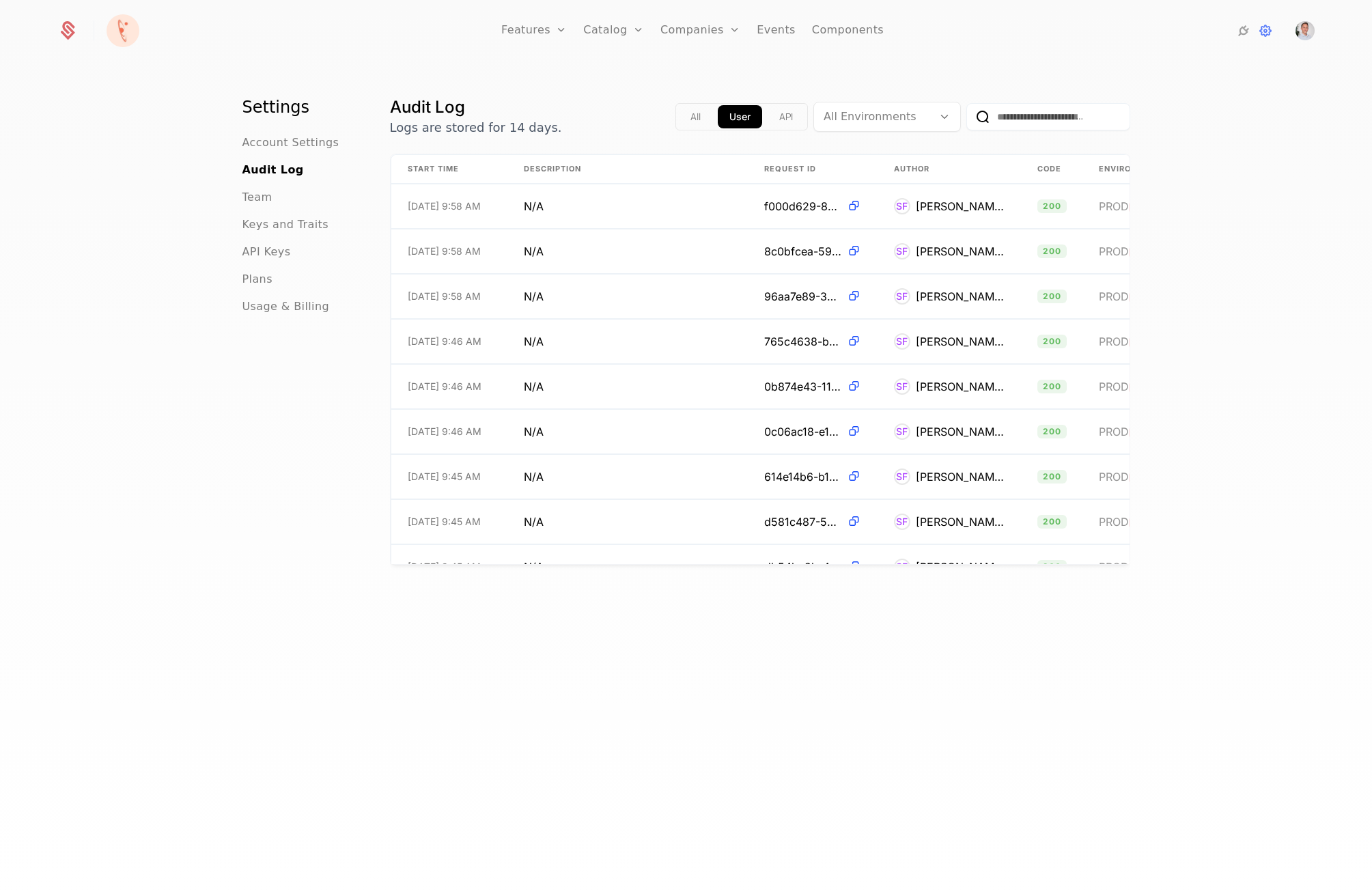
click at [289, 227] on span "Keys and Traits" at bounding box center [286, 224] width 86 height 17
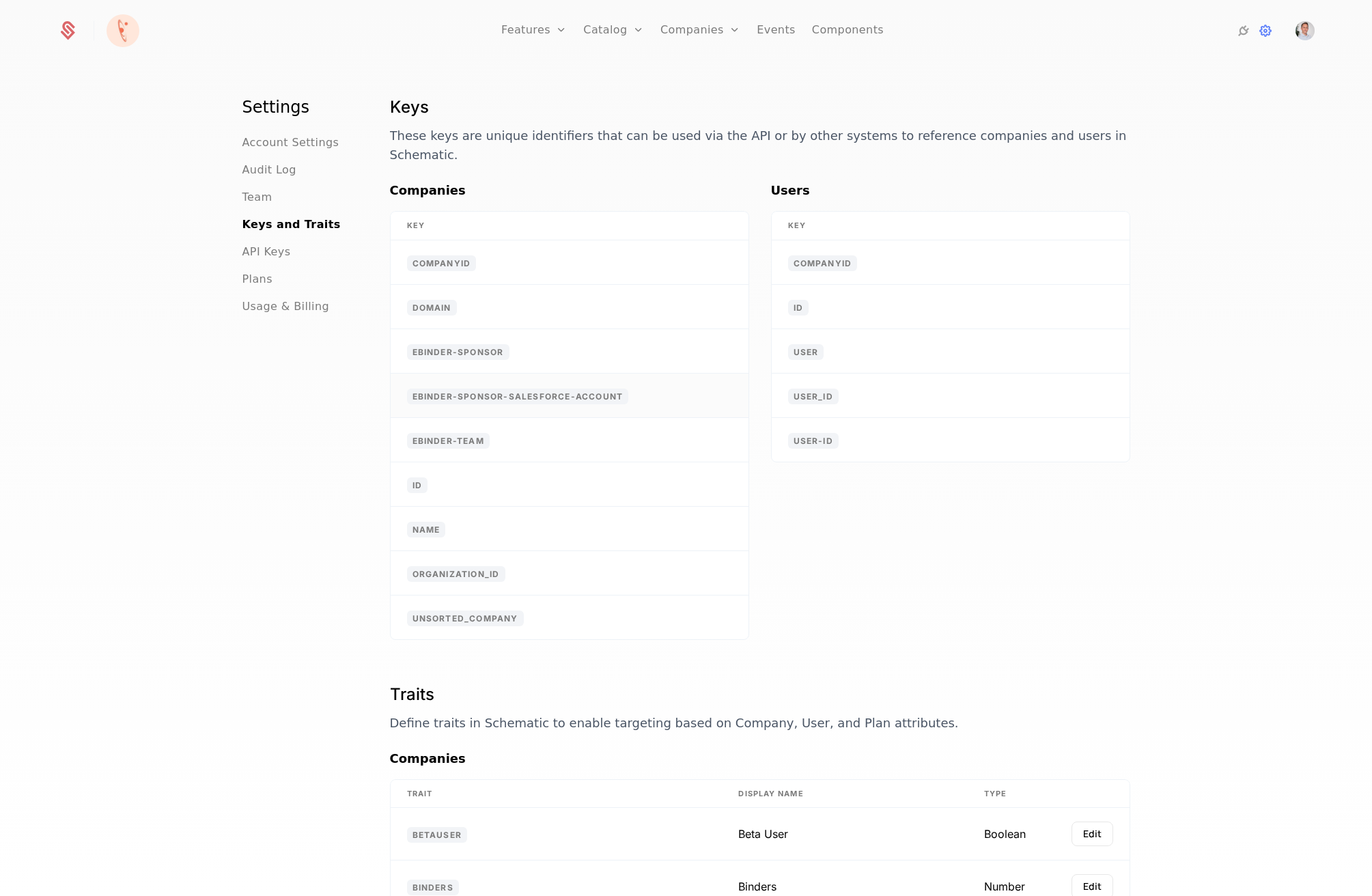
click at [509, 385] on td "ebinder-sponsor-salesforce-account" at bounding box center [570, 395] width 358 height 45
click at [663, 378] on td "ebinder-sponsor-salesforce-account" at bounding box center [570, 395] width 358 height 45
click at [877, 586] on div "Users Key companyid id user user_id user-id" at bounding box center [950, 410] width 359 height 459
